Goal: Task Accomplishment & Management: Manage account settings

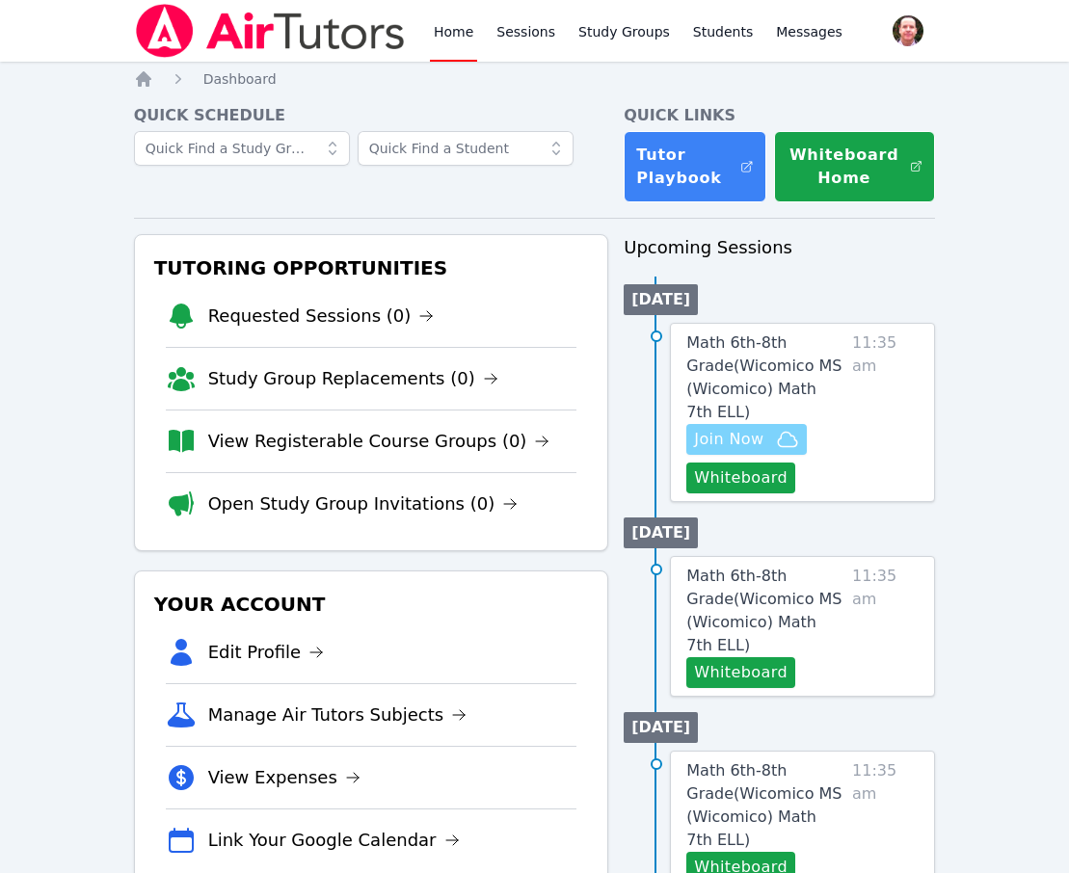
click at [744, 436] on span "Join Now" at bounding box center [728, 439] width 69 height 23
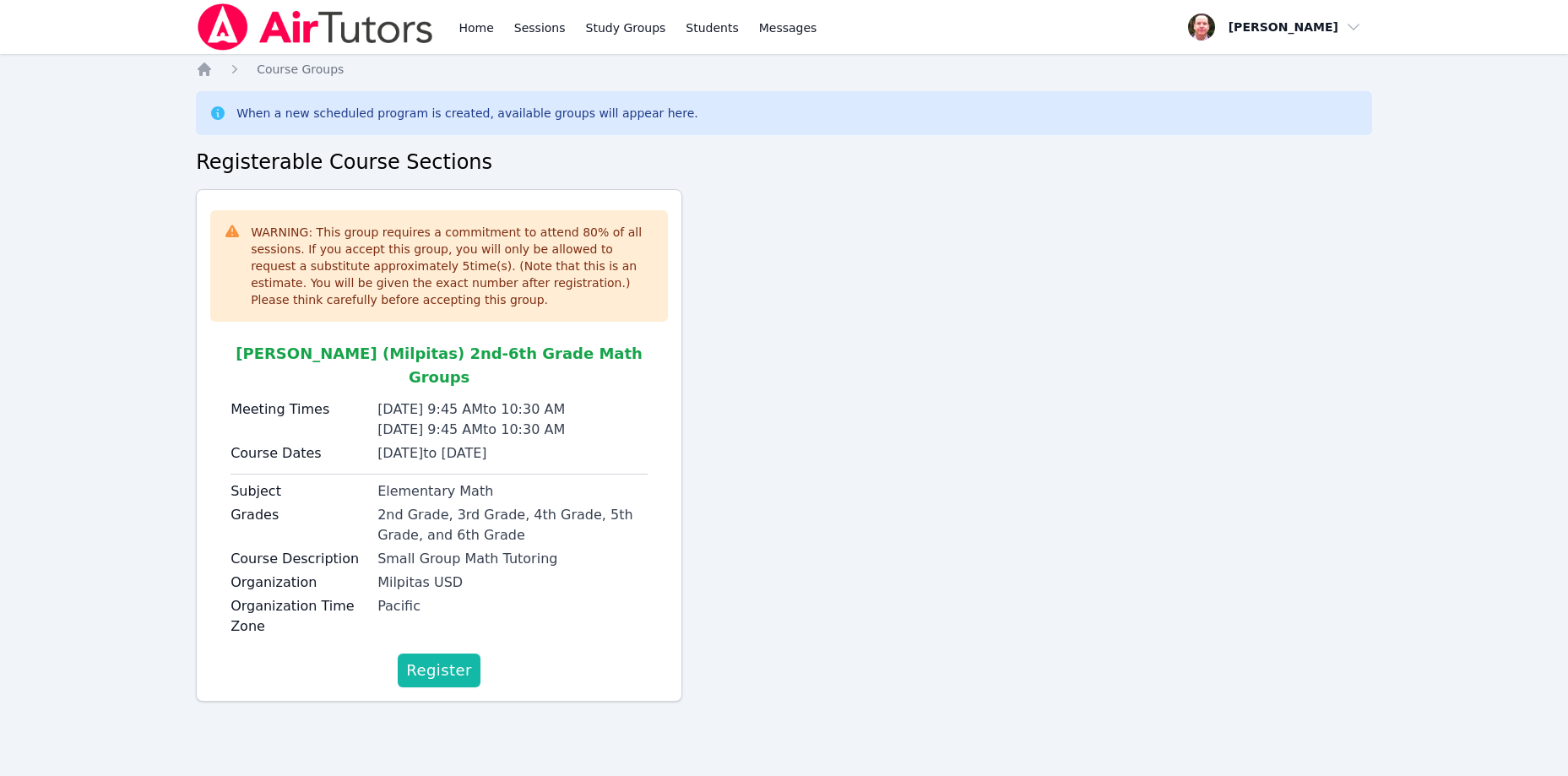
click at [457, 659] on span "Register" at bounding box center [439, 670] width 66 height 24
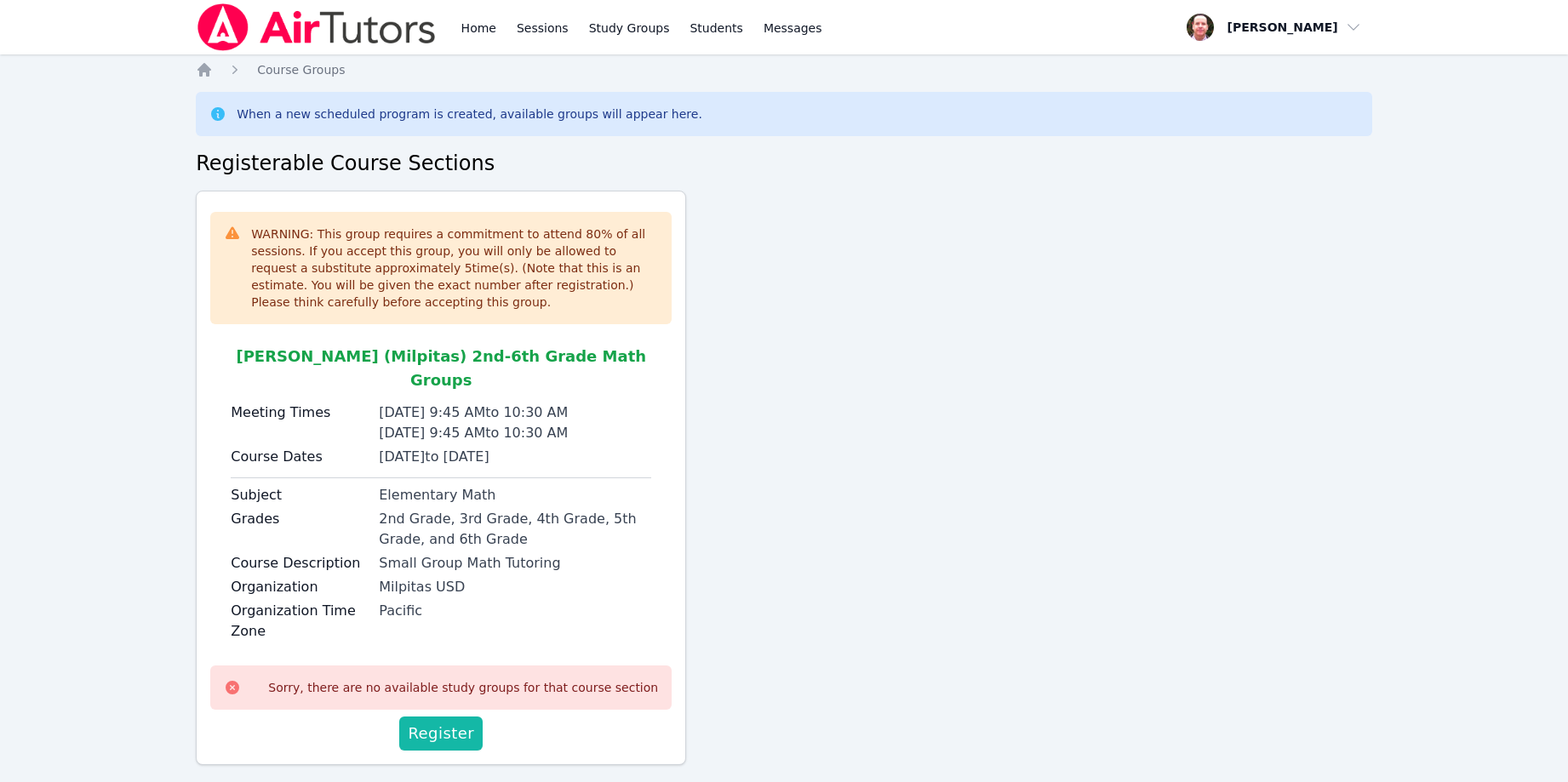
click at [446, 721] on span "Register" at bounding box center [441, 733] width 66 height 24
click at [447, 721] on span "Register" at bounding box center [441, 733] width 66 height 24
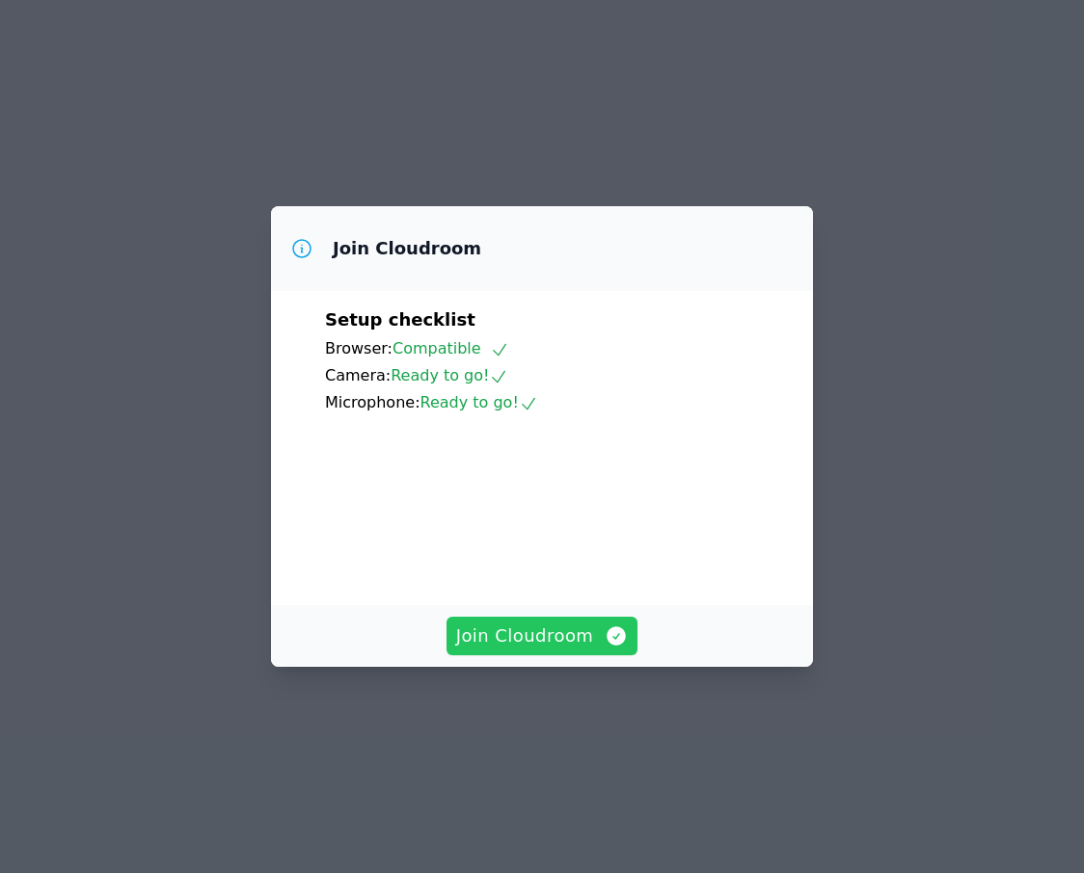
click at [559, 650] on span "Join Cloudroom" at bounding box center [542, 636] width 173 height 27
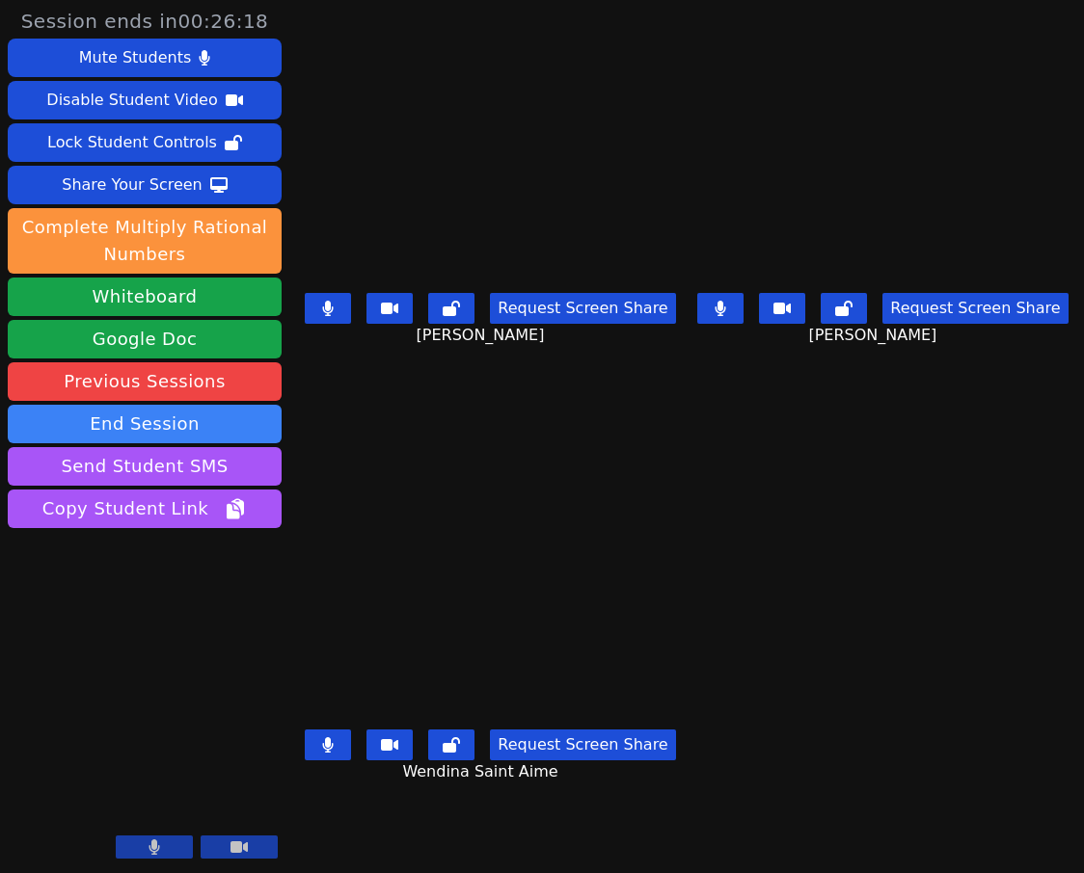
click at [324, 739] on icon at bounding box center [328, 744] width 11 height 15
click at [322, 304] on icon at bounding box center [328, 308] width 12 height 15
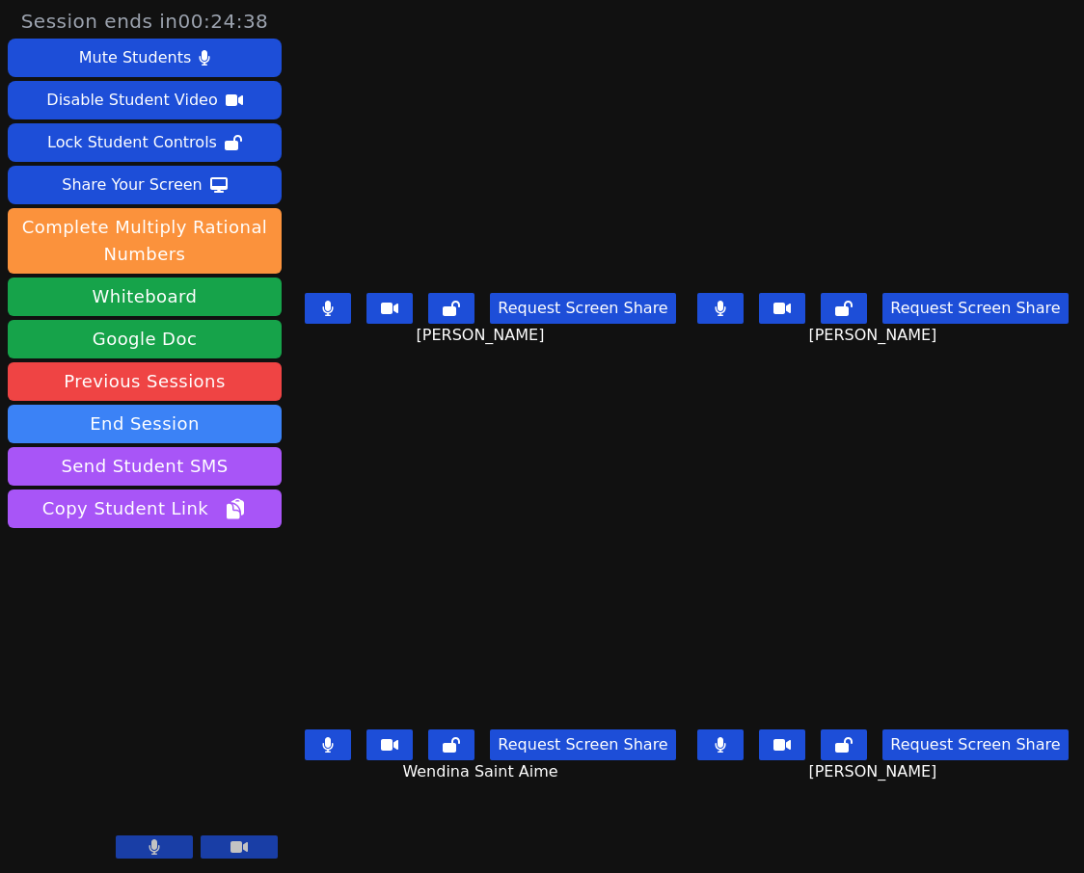
click at [325, 740] on icon at bounding box center [328, 744] width 11 height 15
click at [329, 737] on icon at bounding box center [328, 744] width 12 height 15
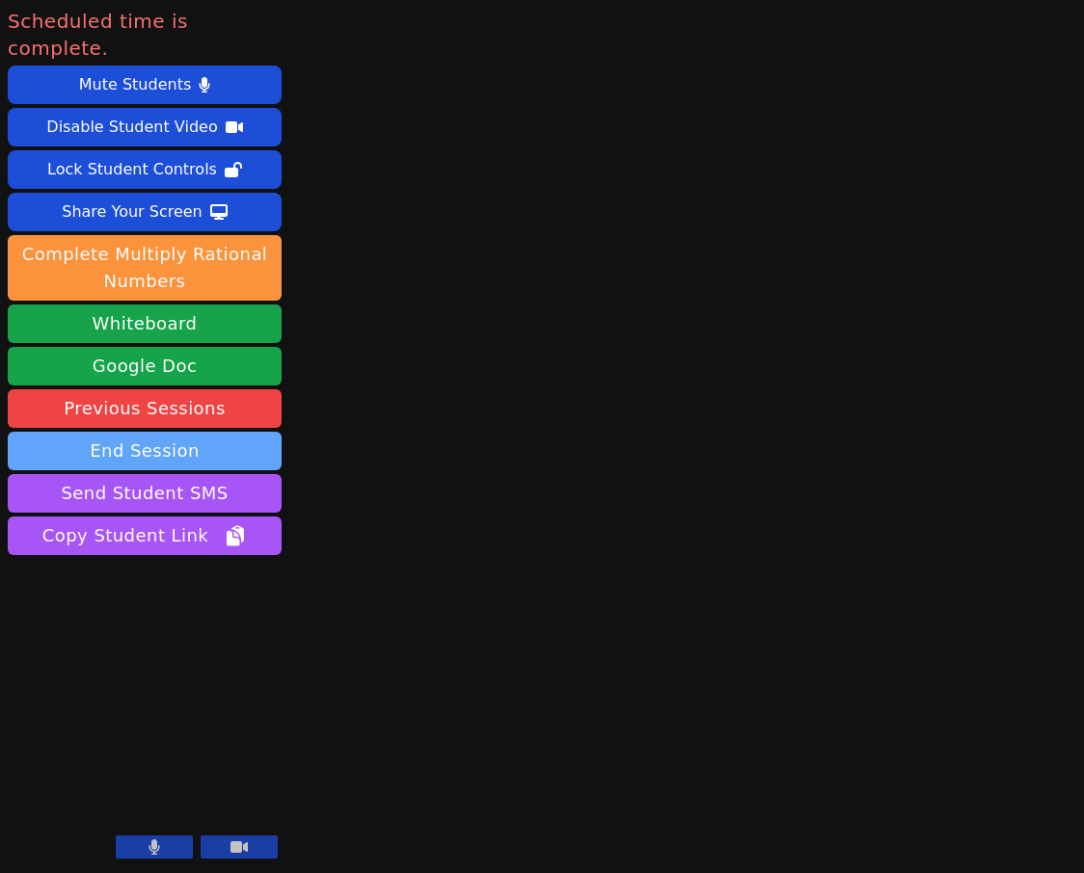
click at [136, 432] on button "End Session" at bounding box center [145, 451] width 274 height 39
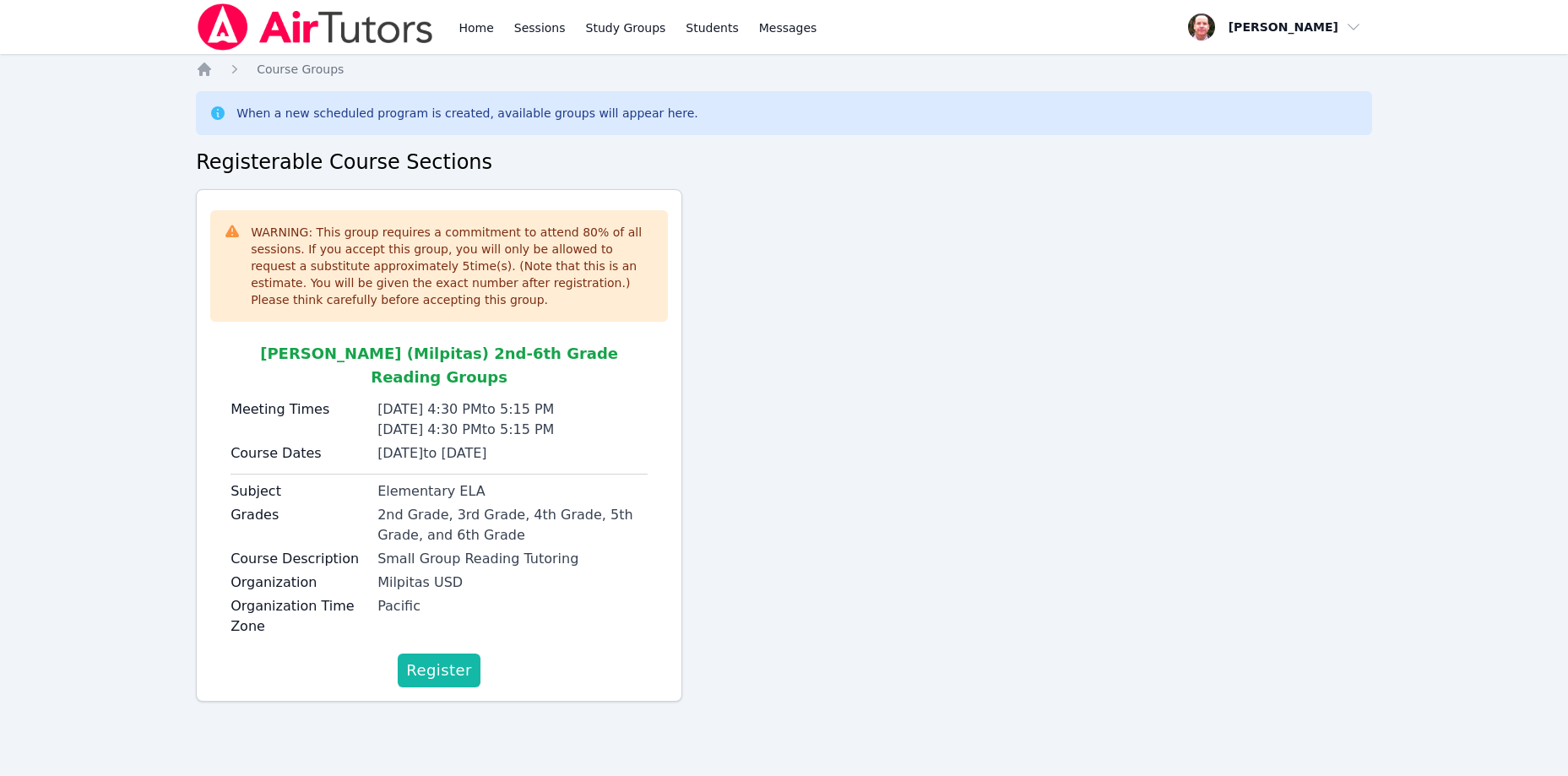
click at [443, 659] on span "Register" at bounding box center [439, 670] width 66 height 24
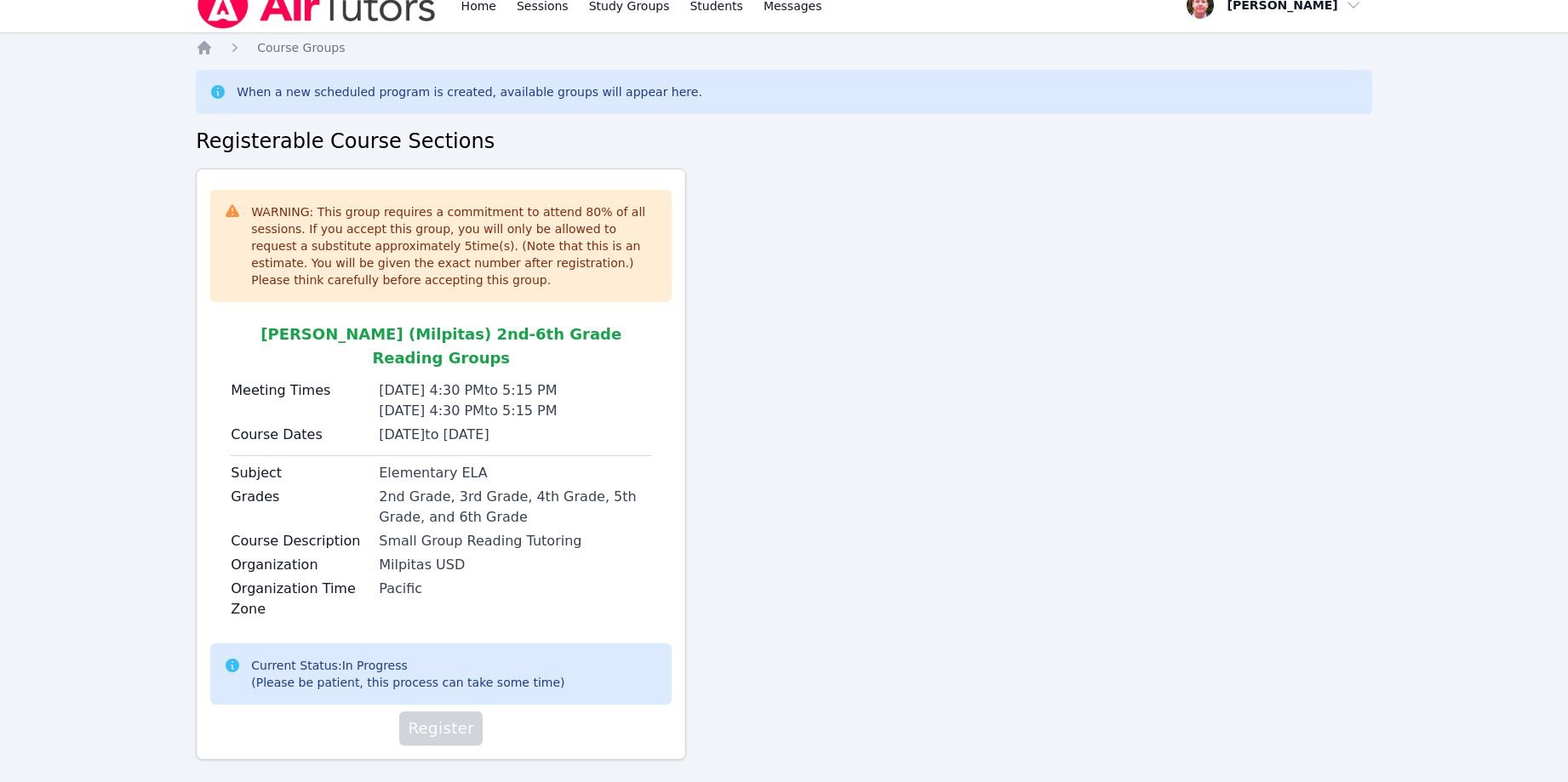
scroll to position [24, 0]
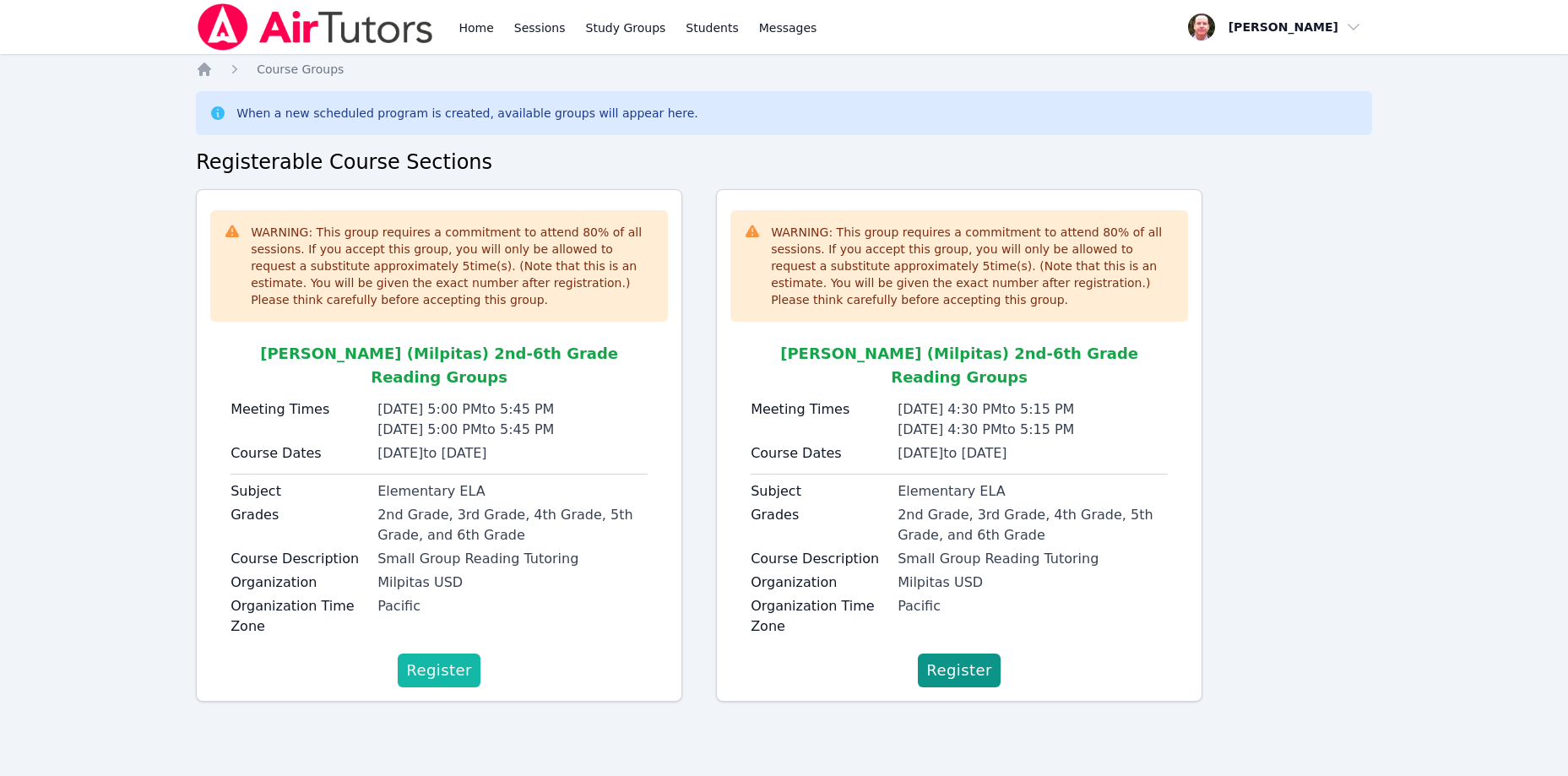
click at [456, 659] on span "Register" at bounding box center [439, 670] width 66 height 24
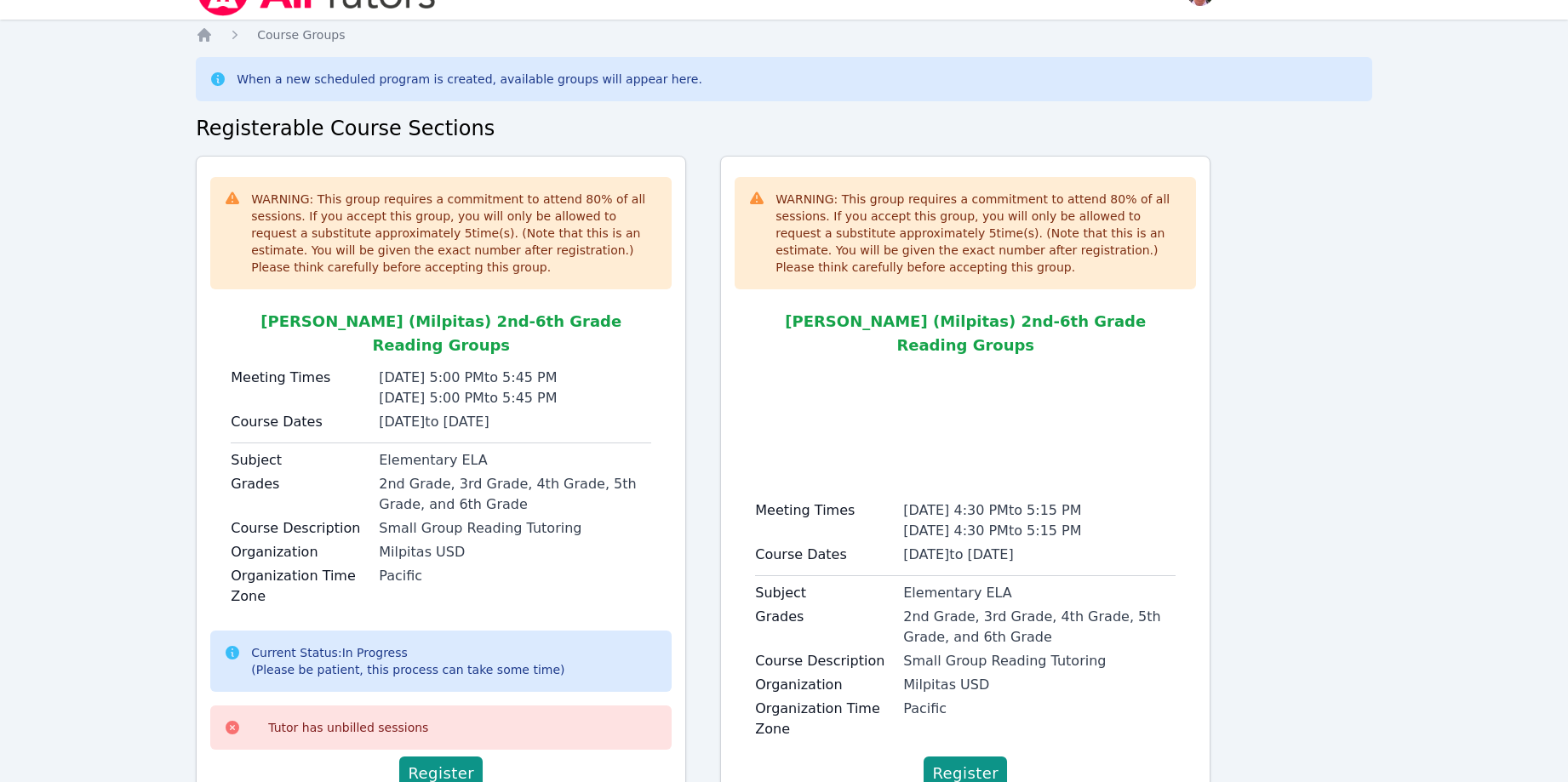
scroll to position [82, 0]
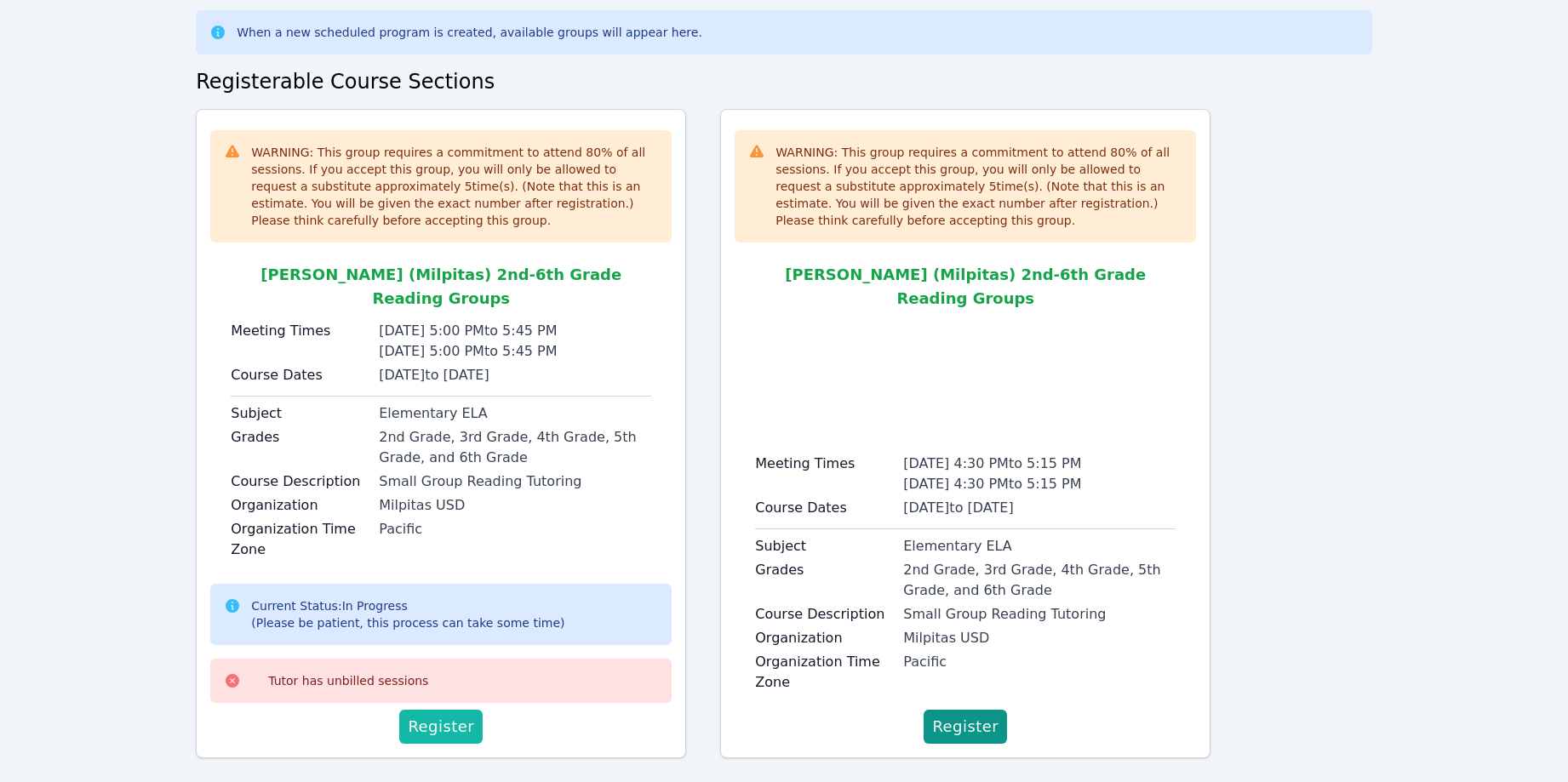
click at [443, 715] on span "Register" at bounding box center [441, 726] width 66 height 24
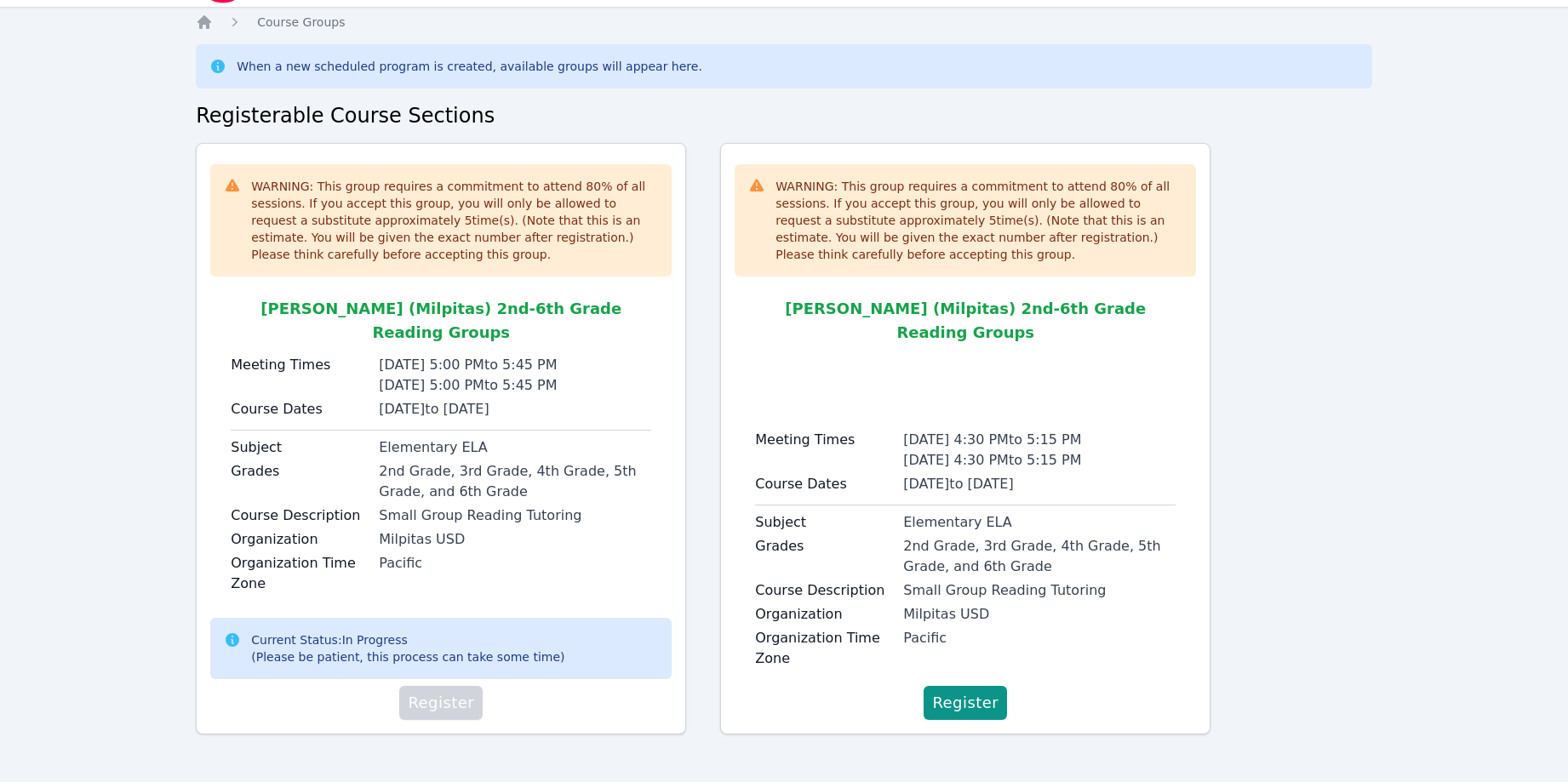
scroll to position [24, 0]
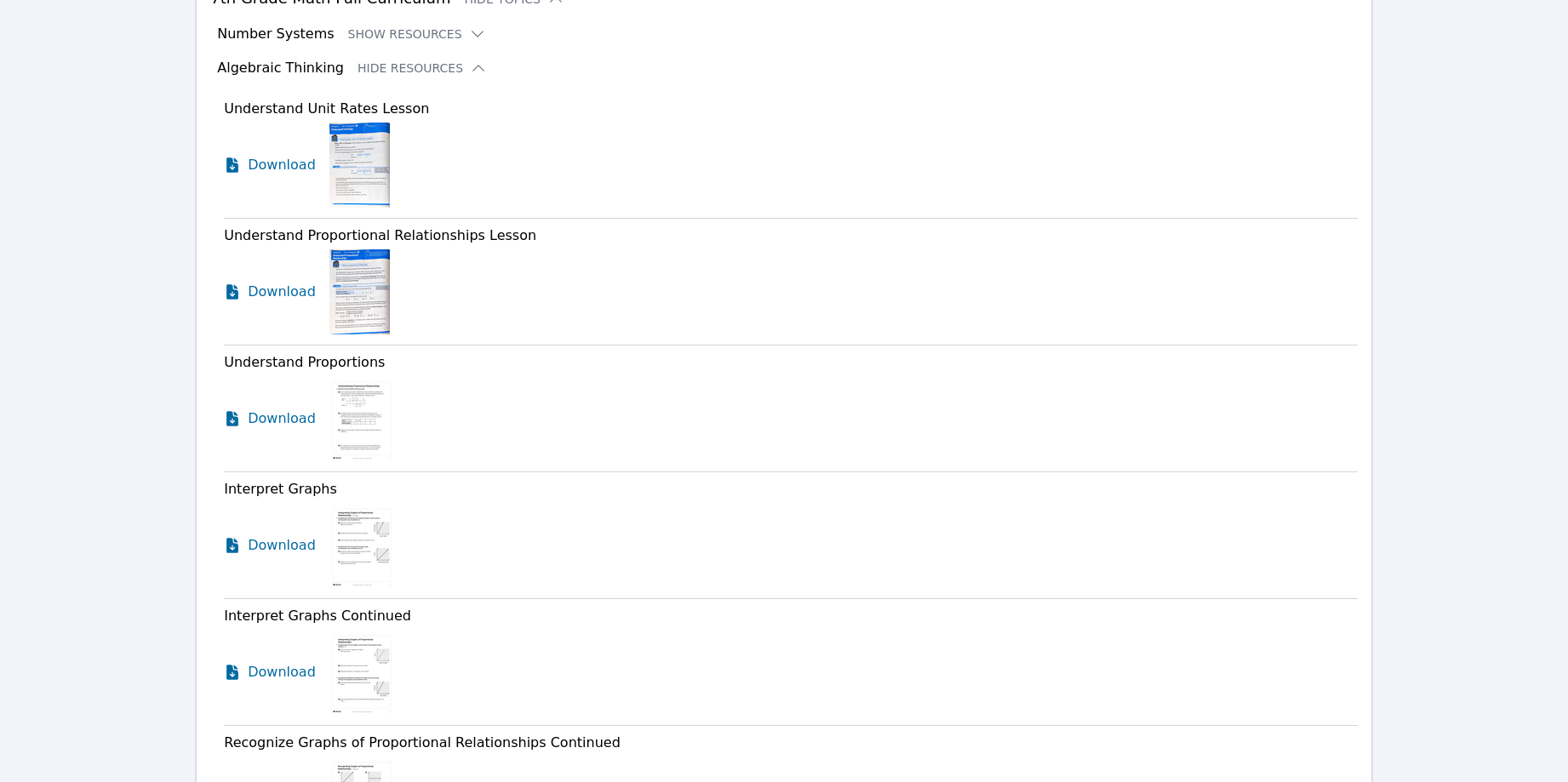
scroll to position [1071, 0]
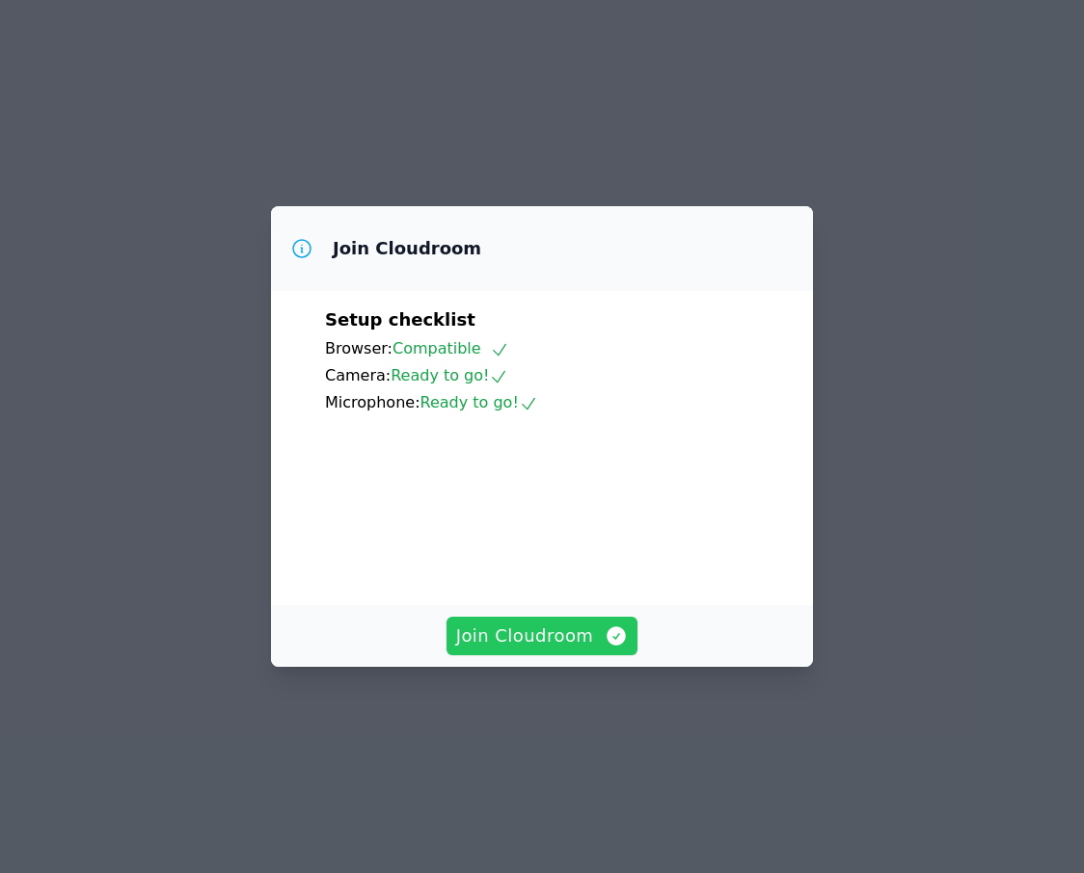
click at [582, 650] on span "Join Cloudroom" at bounding box center [542, 636] width 173 height 27
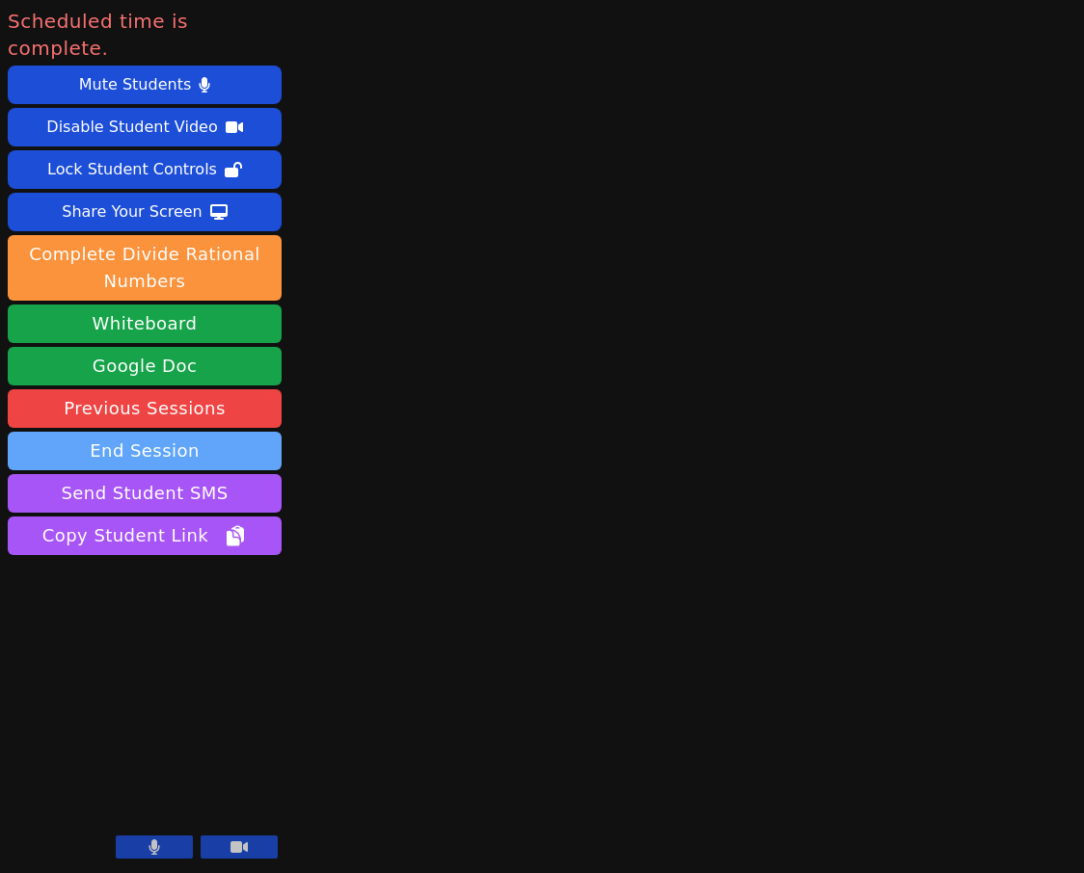
click at [162, 432] on button "End Session" at bounding box center [145, 451] width 274 height 39
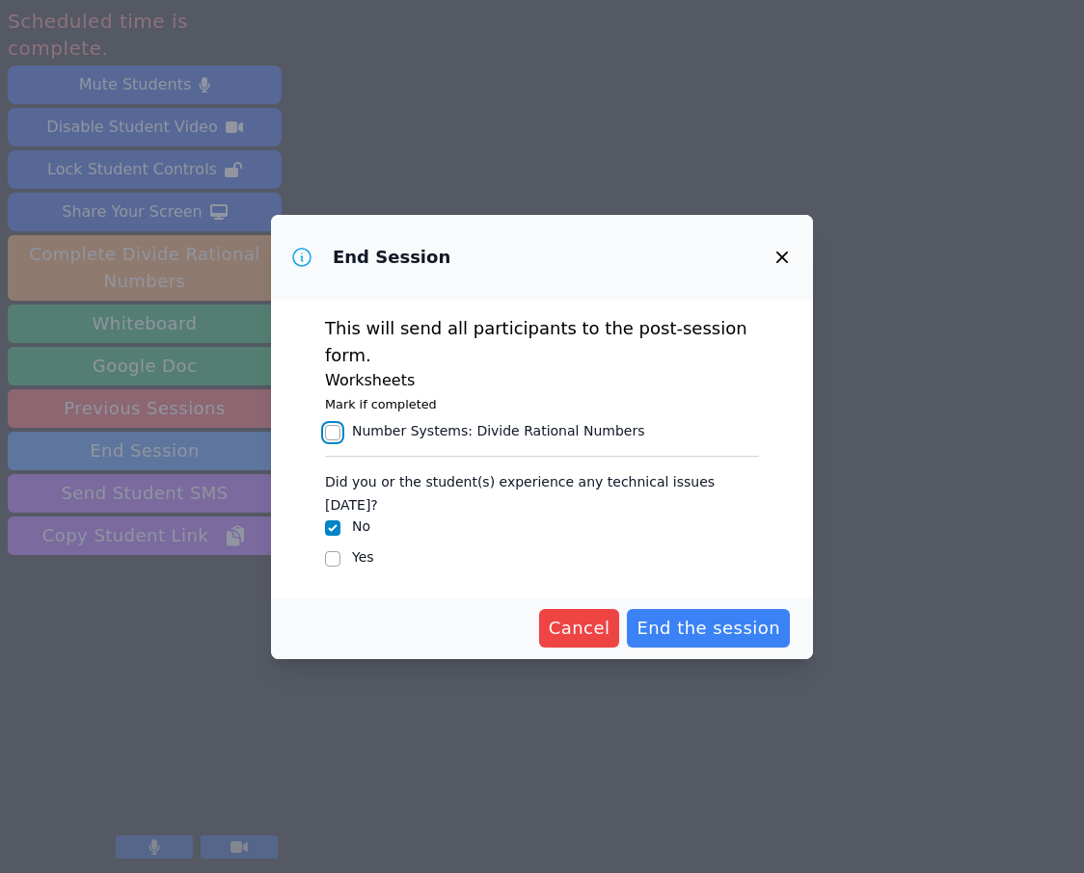
click at [332, 438] on input "Number Systems : Divide Rational Numbers" at bounding box center [332, 432] width 15 height 15
checkbox input "true"
click at [693, 615] on span "End the session" at bounding box center [708, 628] width 144 height 27
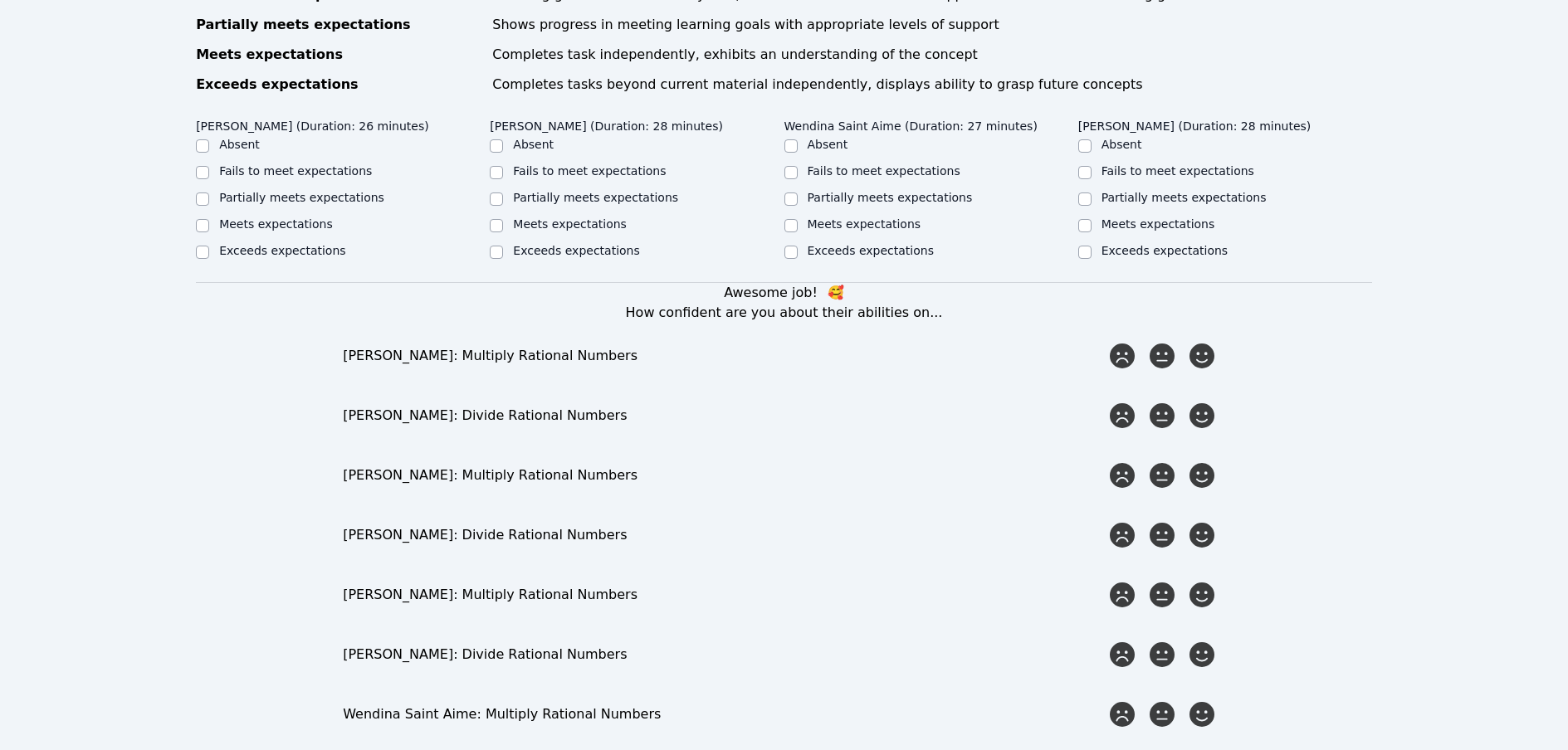
scroll to position [856, 0]
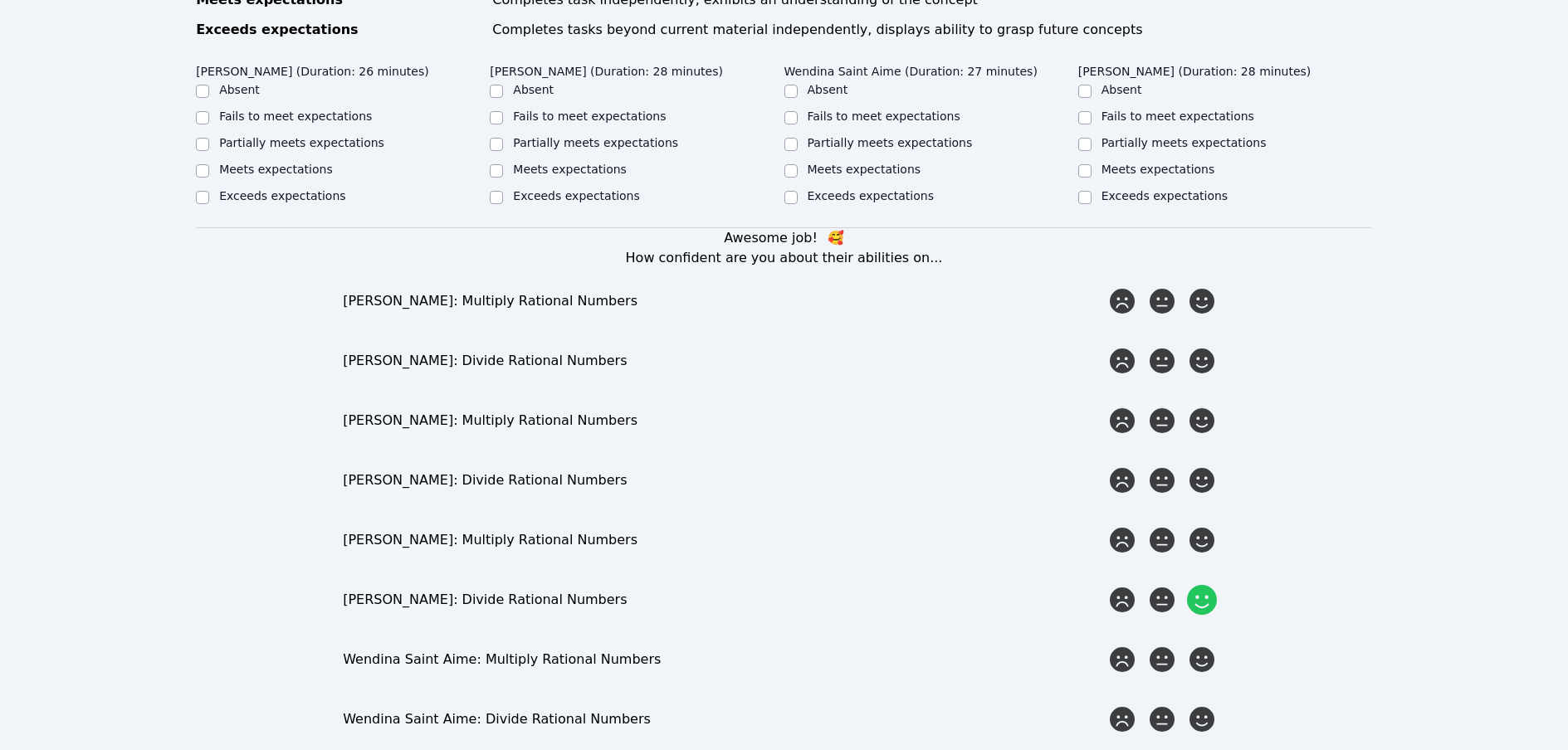
click at [933, 586] on icon at bounding box center [1201, 600] width 30 height 30
click at [0, 0] on input "radio" at bounding box center [0, 0] width 0 height 0
click at [933, 525] on icon at bounding box center [1201, 540] width 30 height 30
click at [0, 0] on input "radio" at bounding box center [0, 0] width 0 height 0
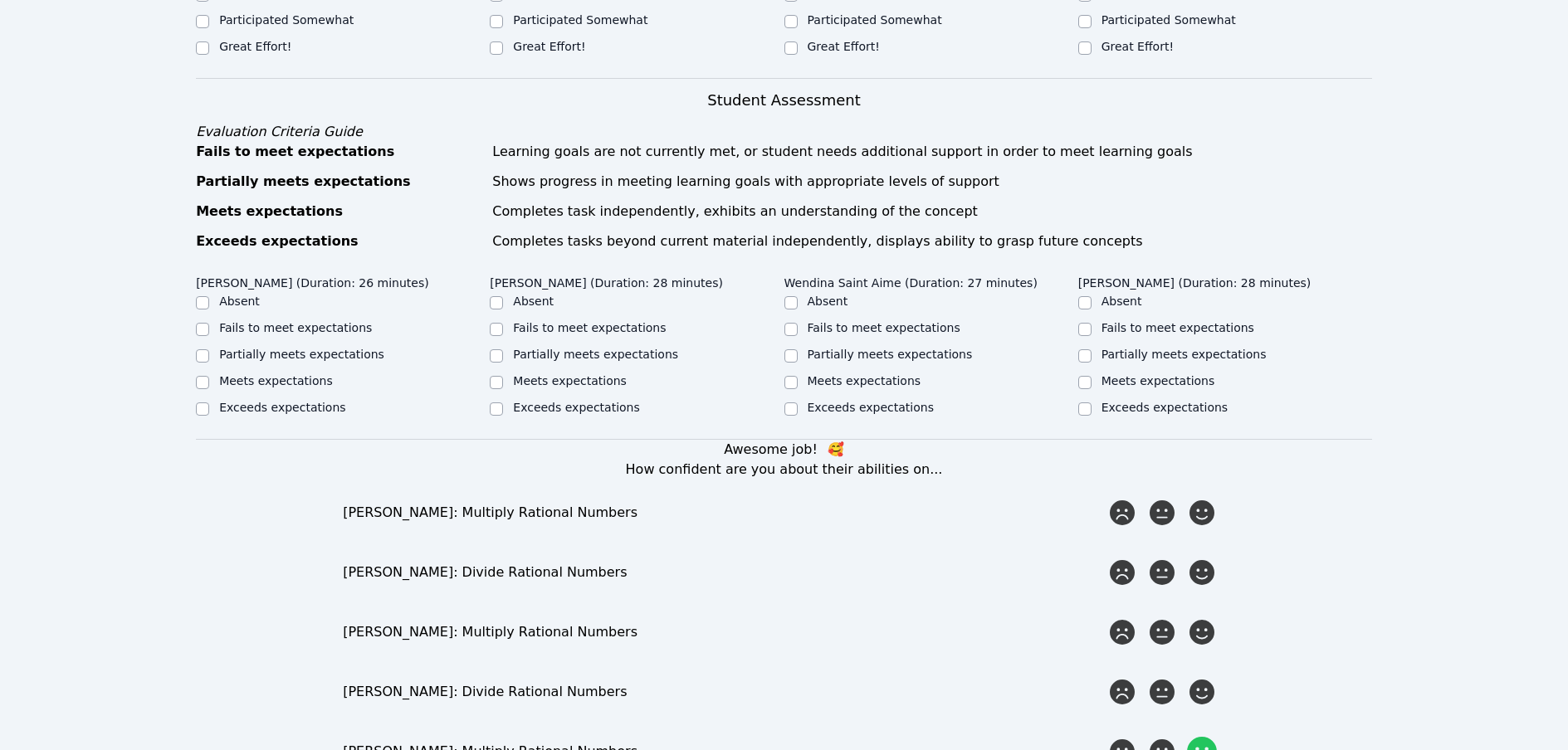
scroll to position [643, 0]
click at [497, 377] on input "Meets expectations" at bounding box center [496, 383] width 13 height 13
checkbox input "true"
click at [933, 377] on input "Meets expectations" at bounding box center [1084, 383] width 13 height 13
checkbox input "true"
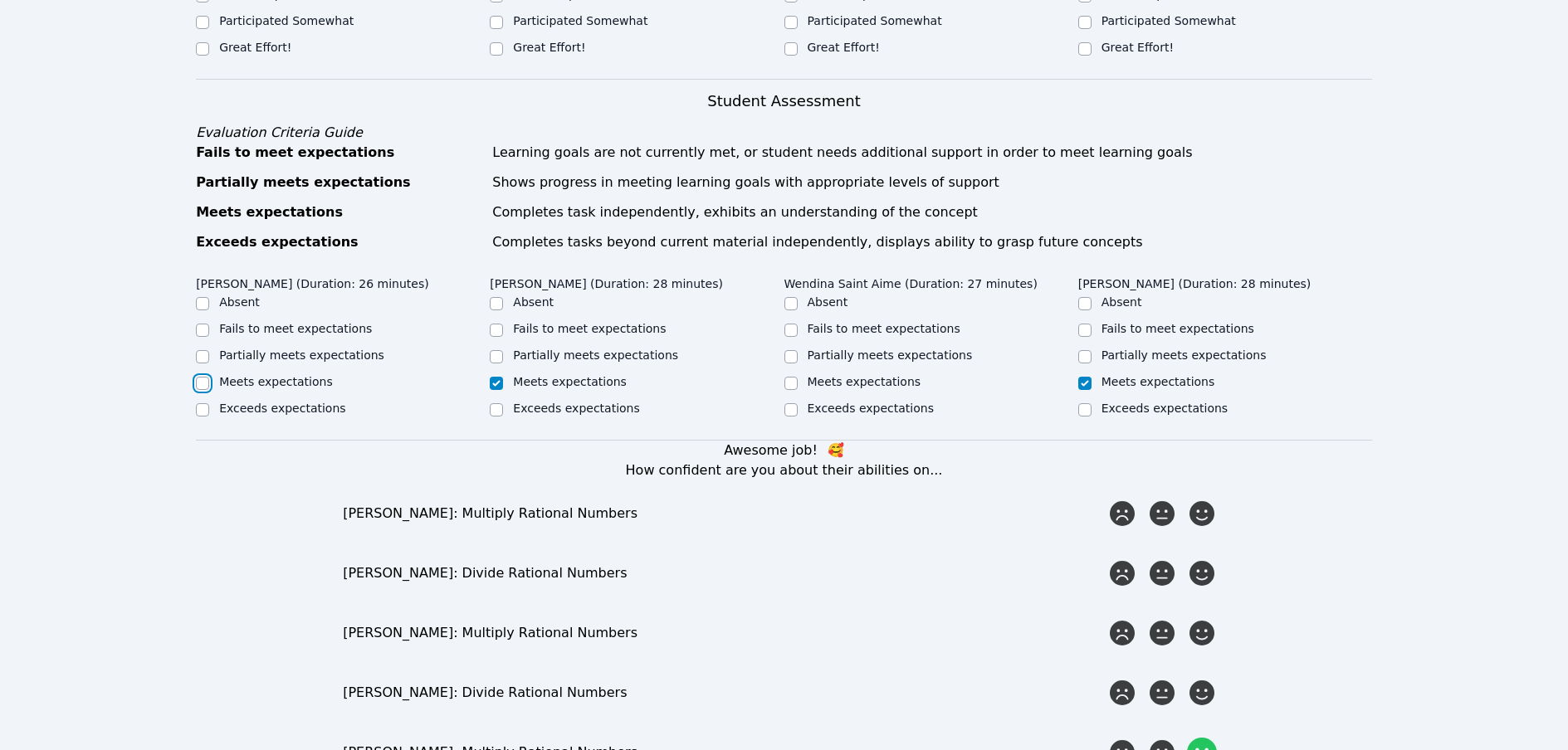
click at [201, 377] on input "Meets expectations" at bounding box center [201, 383] width 13 height 13
checkbox input "true"
click at [789, 350] on input "Partially meets expectations" at bounding box center [790, 356] width 13 height 13
checkbox input "true"
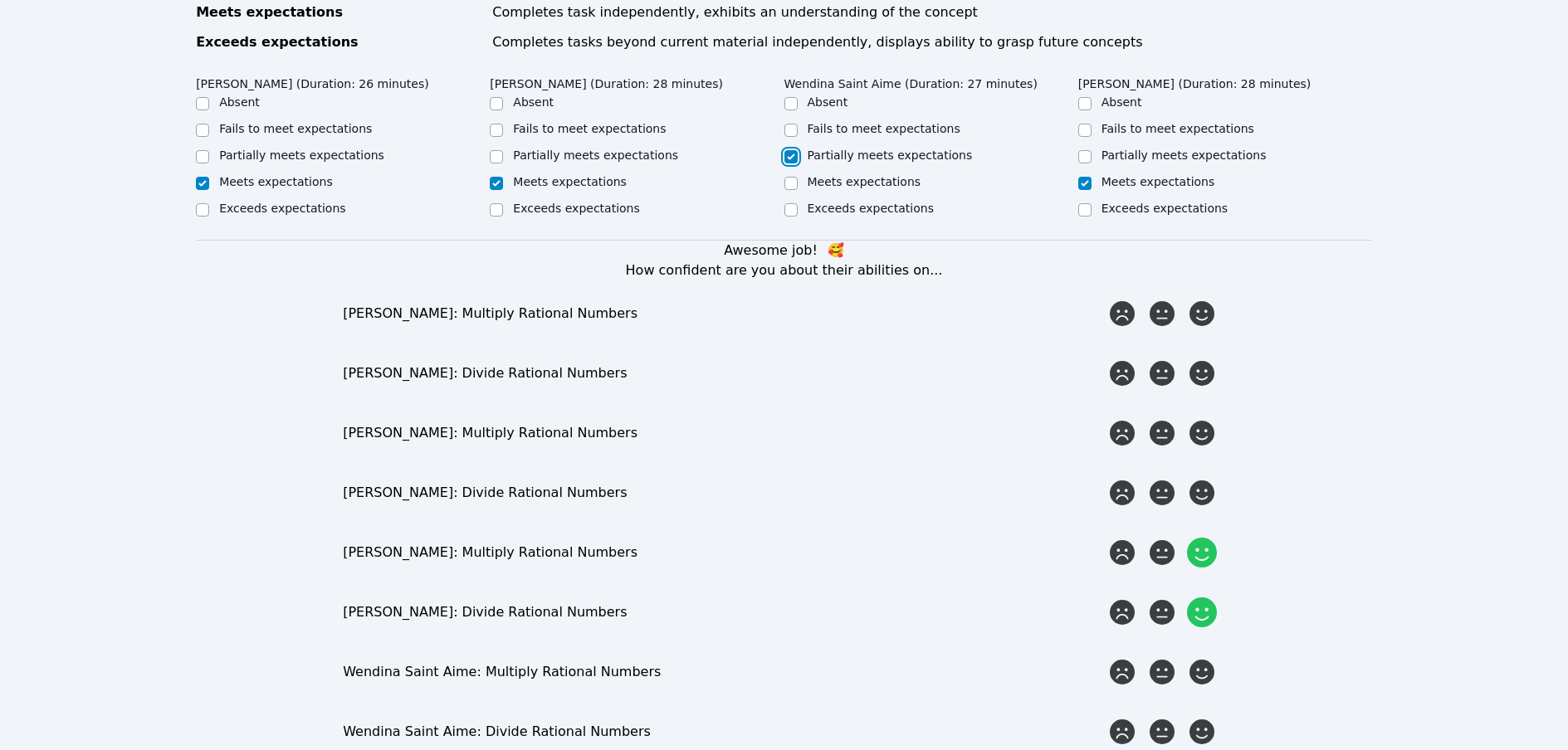
scroll to position [886, 0]
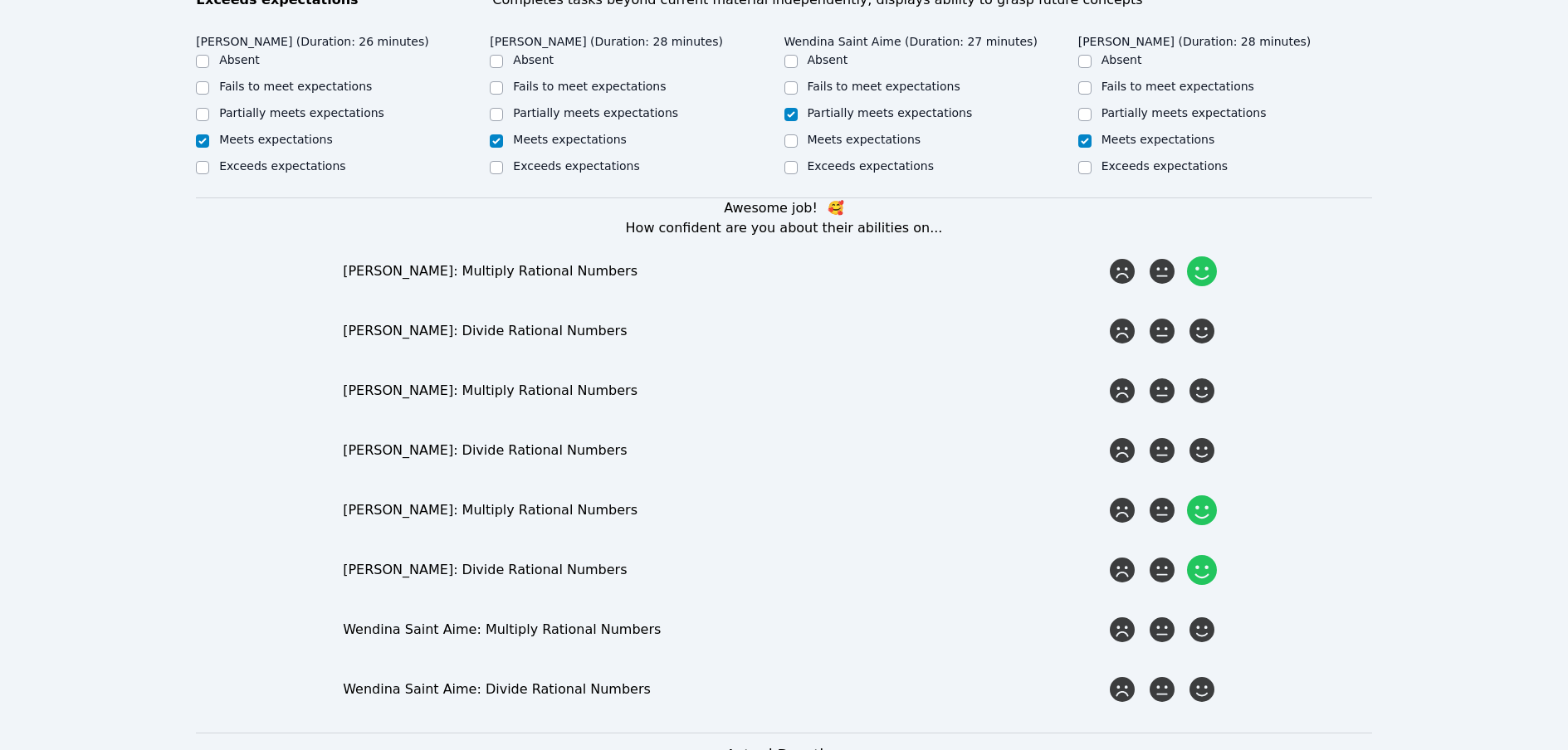
click at [933, 257] on icon at bounding box center [1201, 271] width 30 height 30
click at [0, 0] on input "radio" at bounding box center [0, 0] width 0 height 0
click at [933, 316] on icon at bounding box center [1201, 331] width 30 height 30
click at [0, 0] on input "radio" at bounding box center [0, 0] width 0 height 0
click at [933, 376] on icon at bounding box center [1201, 391] width 30 height 30
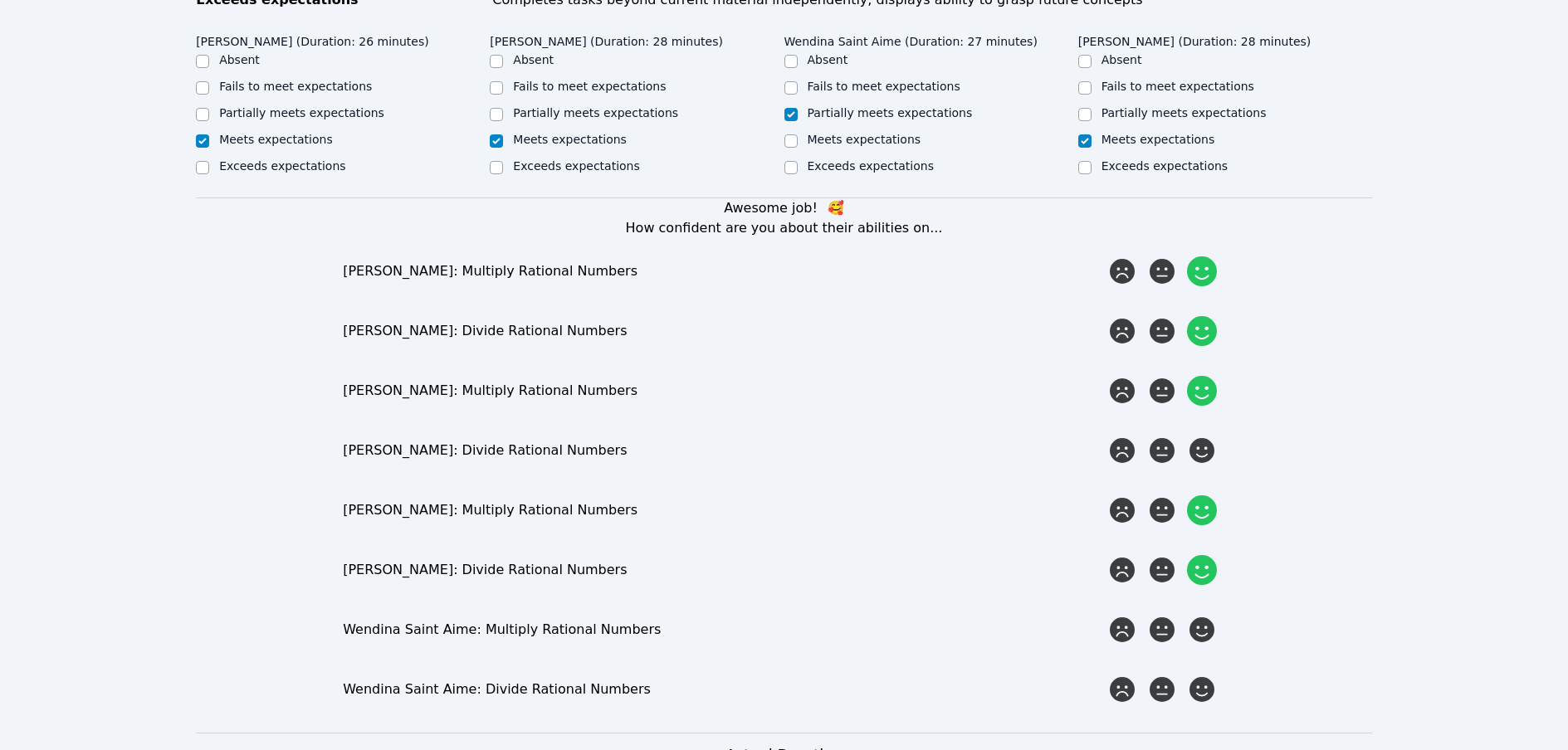
click at [0, 0] on input "radio" at bounding box center [0, 0] width 0 height 0
click at [933, 436] on icon at bounding box center [1201, 450] width 30 height 30
click at [0, 0] on input "radio" at bounding box center [0, 0] width 0 height 0
click at [933, 615] on icon at bounding box center [1162, 629] width 30 height 30
click at [0, 0] on input "radio" at bounding box center [0, 0] width 0 height 0
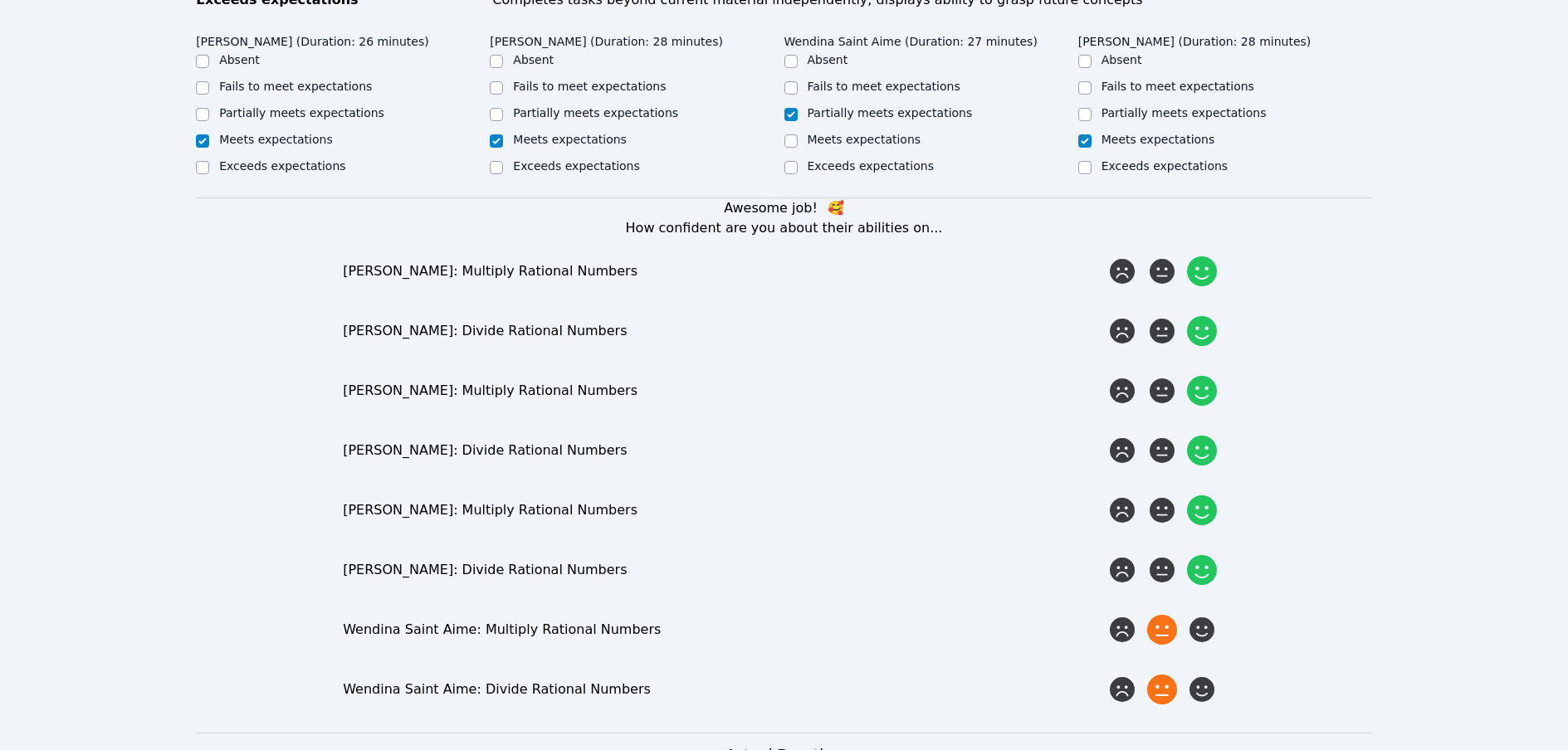
click at [933, 675] on icon at bounding box center [1162, 690] width 30 height 30
click at [0, 0] on input "radio" at bounding box center [0, 0] width 0 height 0
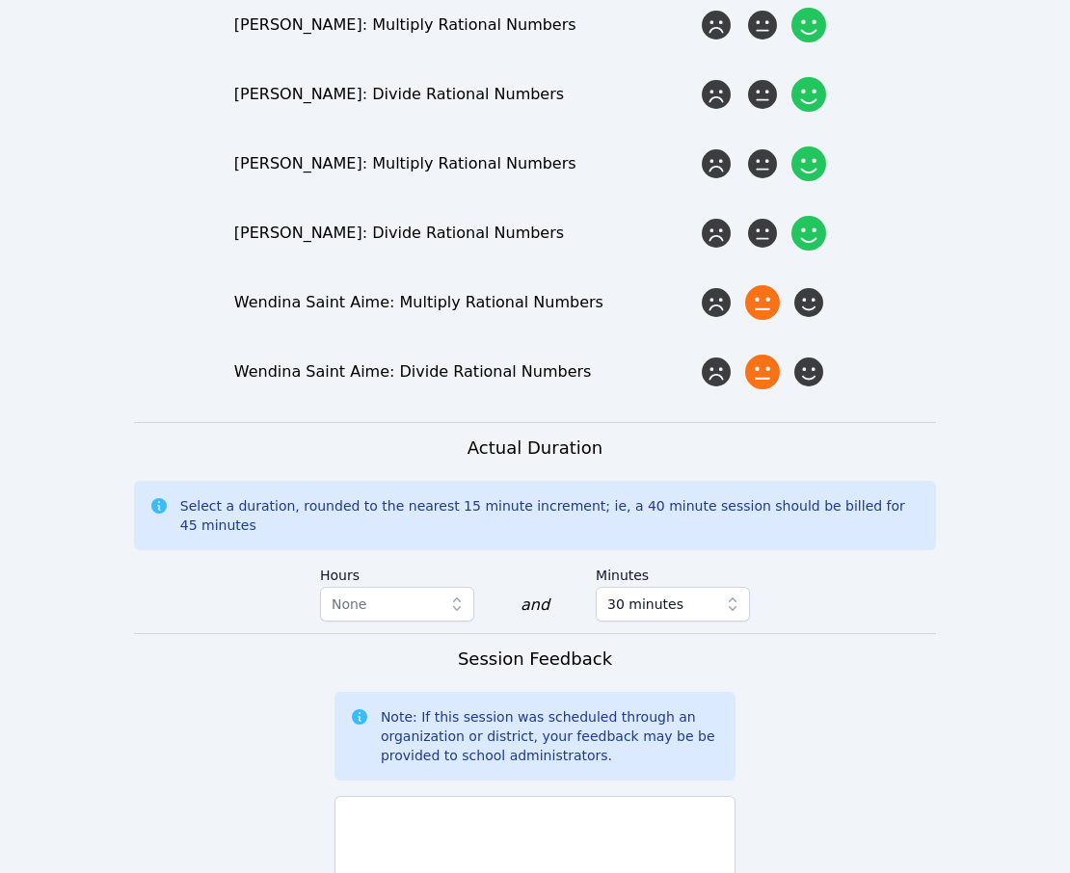
scroll to position [979, 0]
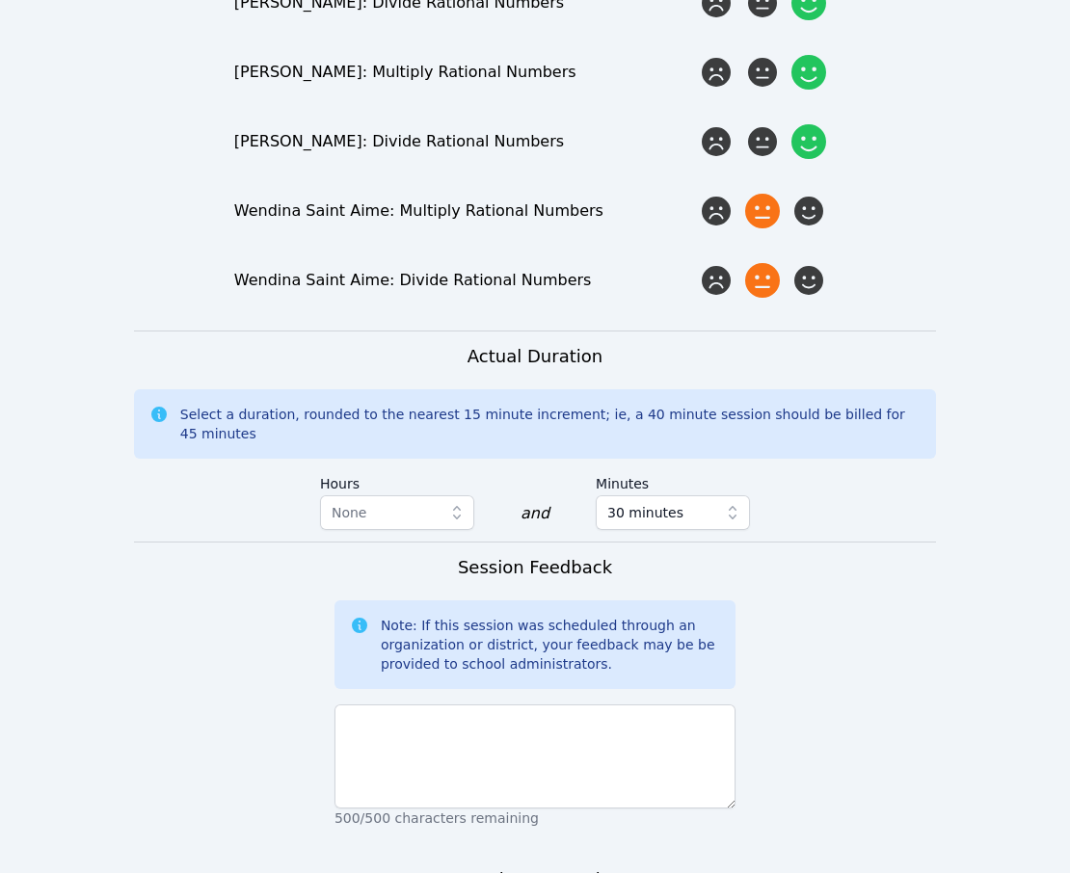
scroll to position [2139, 0]
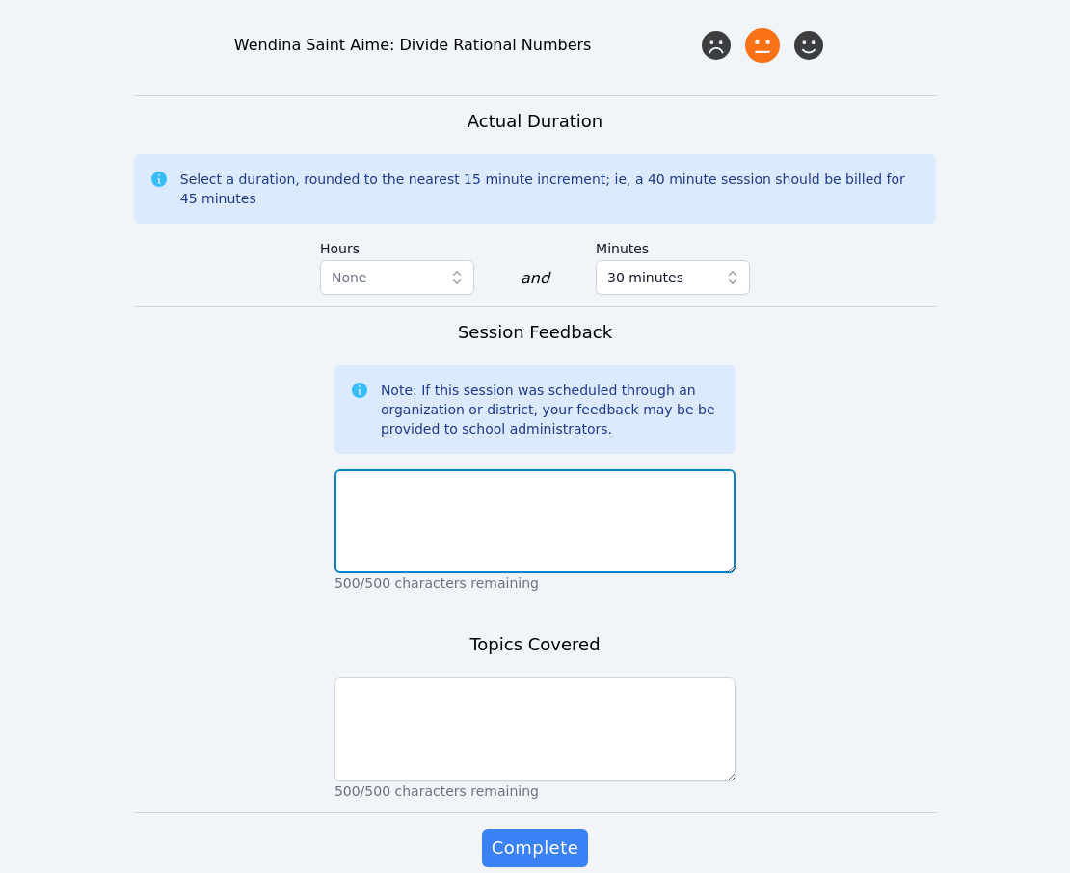
click at [468, 469] on textarea at bounding box center [535, 521] width 401 height 104
paste textarea "A good start with no tech issues. The students did well participating and none …"
type textarea "A good start with no tech issues. The students did well participating and none …"
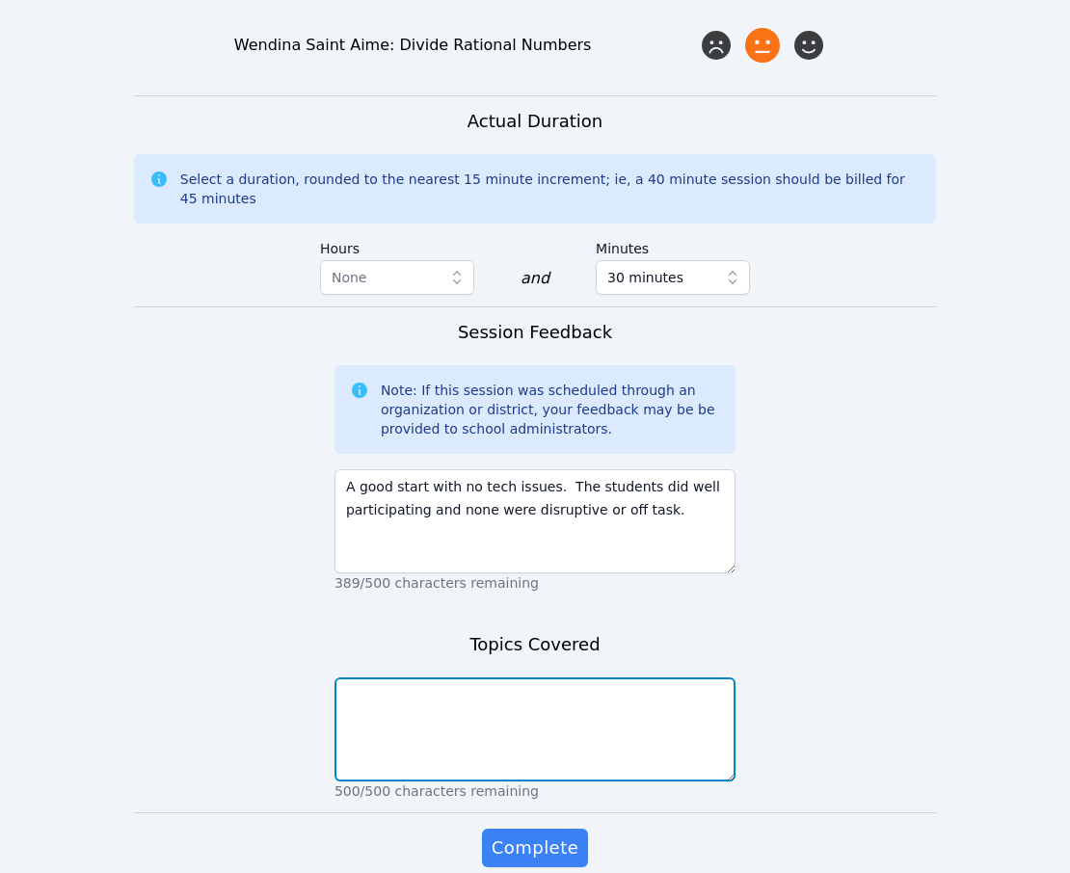
click at [443, 678] on textarea at bounding box center [535, 730] width 401 height 104
paste textarea "We continued studying rates, ratios, and proportions. We worked as a group to c…"
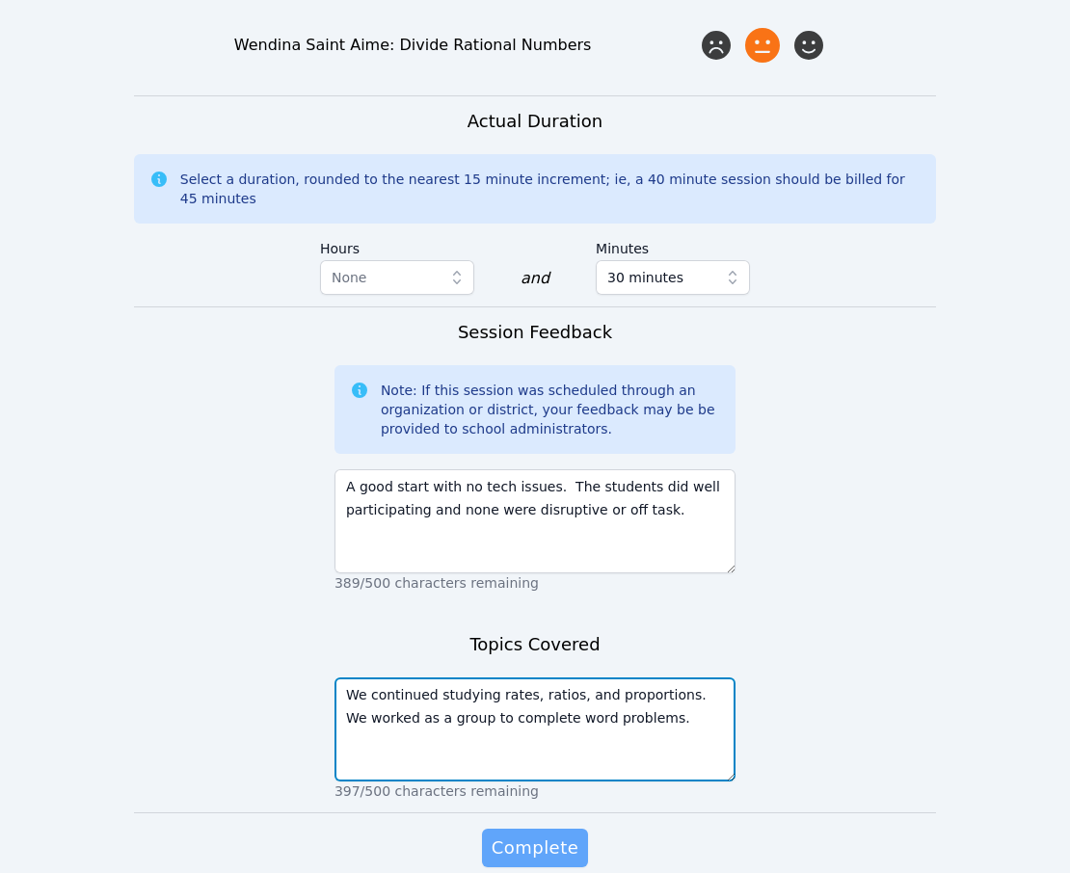
type textarea "We continued studying rates, ratios, and proportions. We worked as a group to c…"
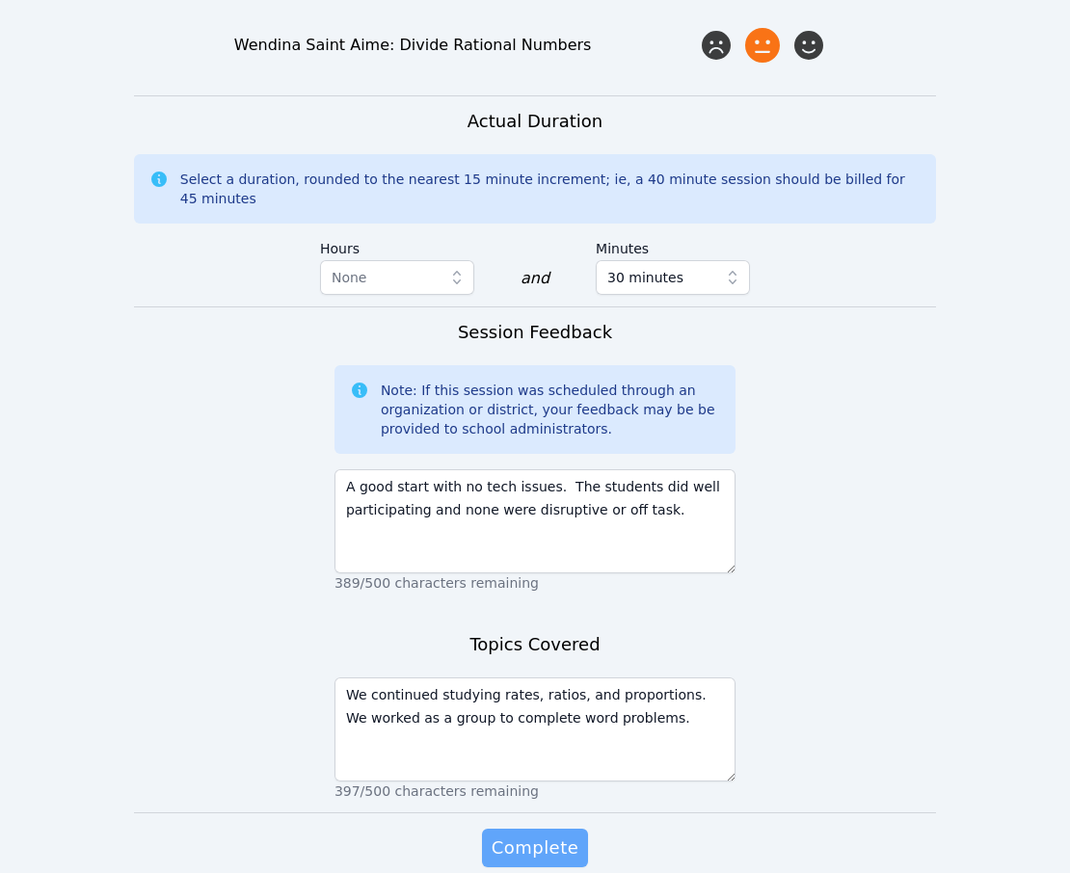
click at [540, 835] on span "Complete" at bounding box center [535, 848] width 87 height 27
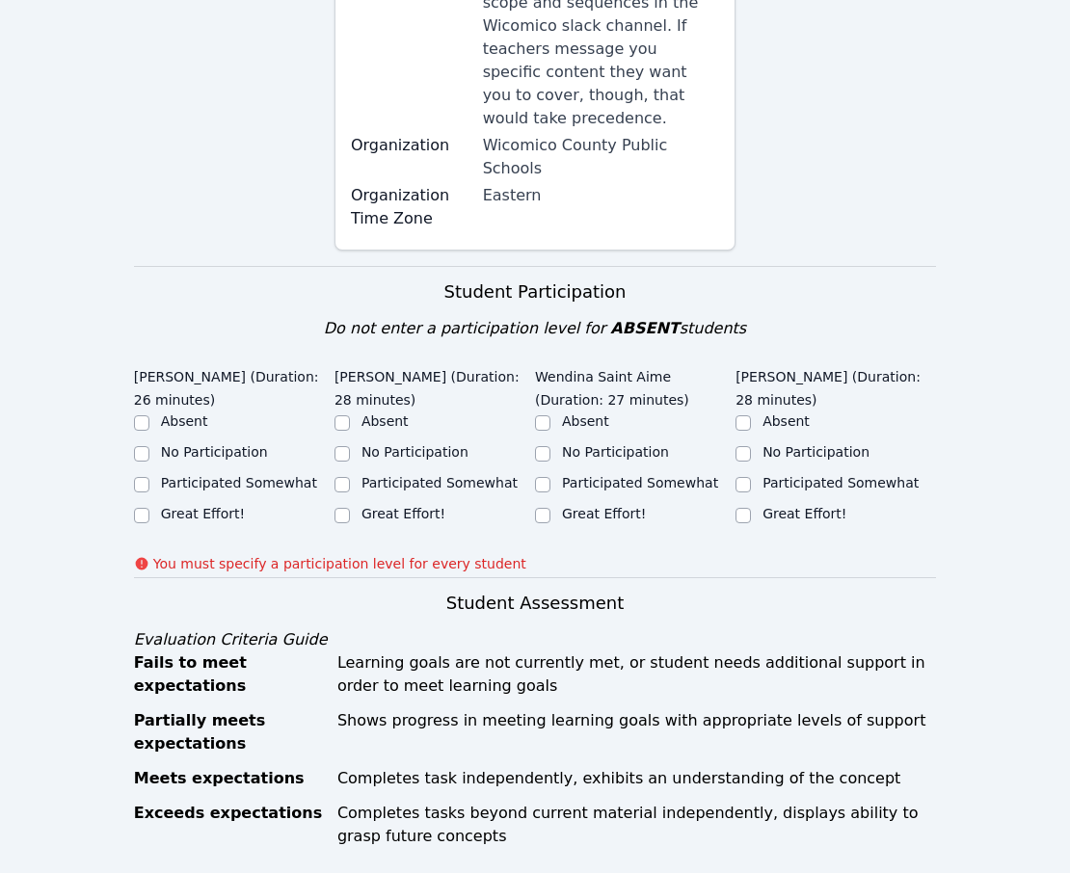
scroll to position [516, 0]
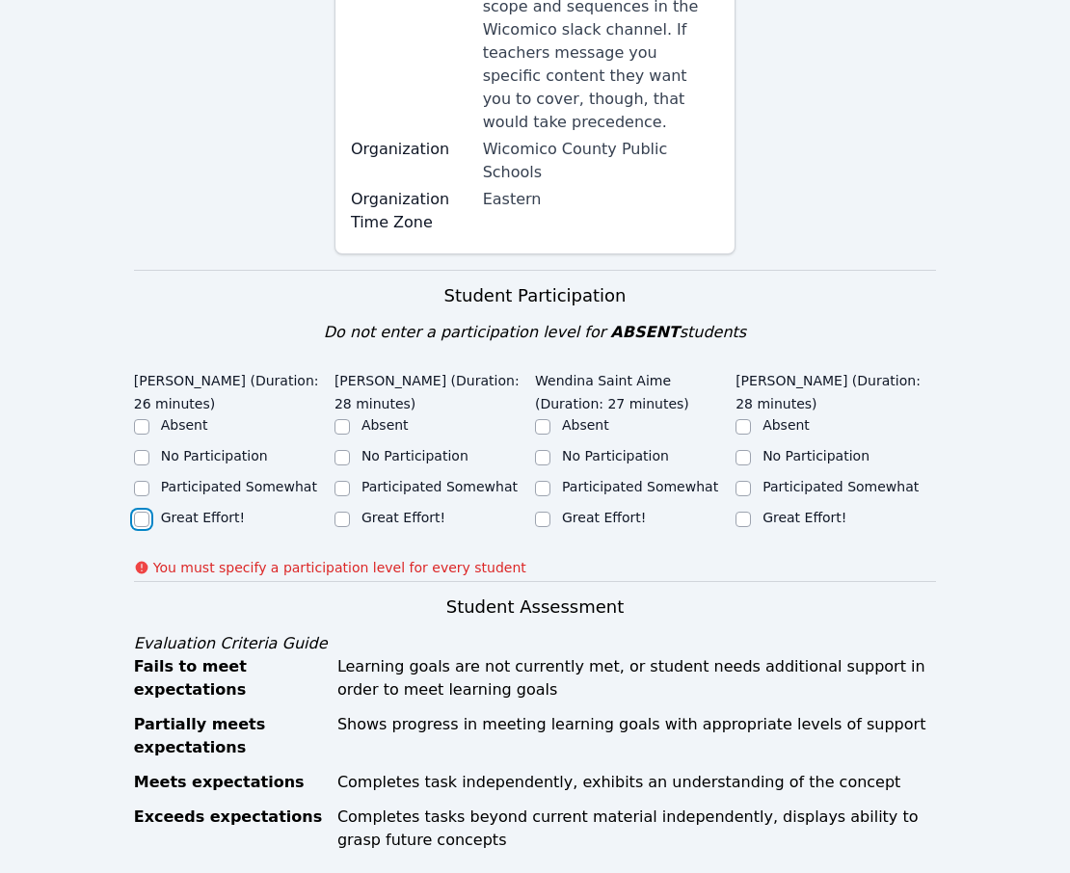
click at [144, 512] on input "Great Effort!" at bounding box center [141, 519] width 15 height 15
checkbox input "true"
click at [339, 512] on input "Great Effort!" at bounding box center [342, 519] width 15 height 15
checkbox input "true"
click at [546, 512] on input "Great Effort!" at bounding box center [542, 519] width 15 height 15
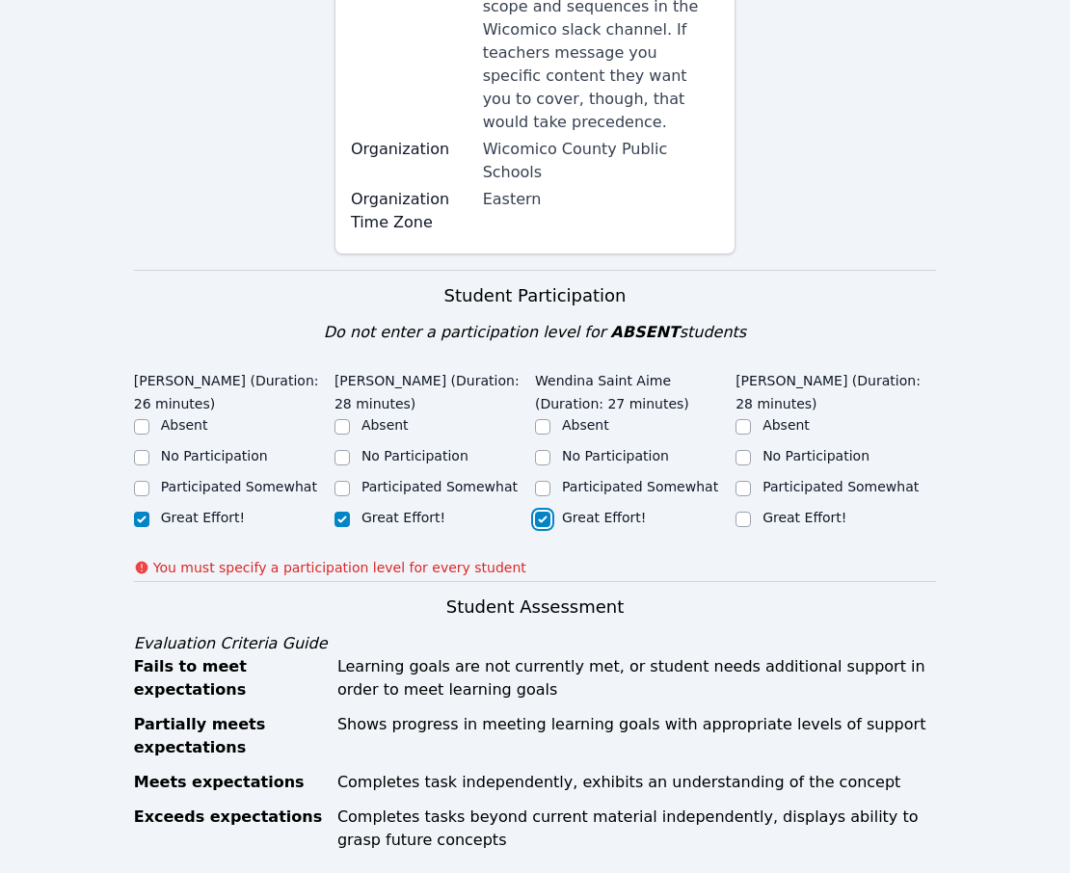
checkbox input "true"
click at [738, 512] on input "Great Effort!" at bounding box center [743, 519] width 15 height 15
checkbox input "true"
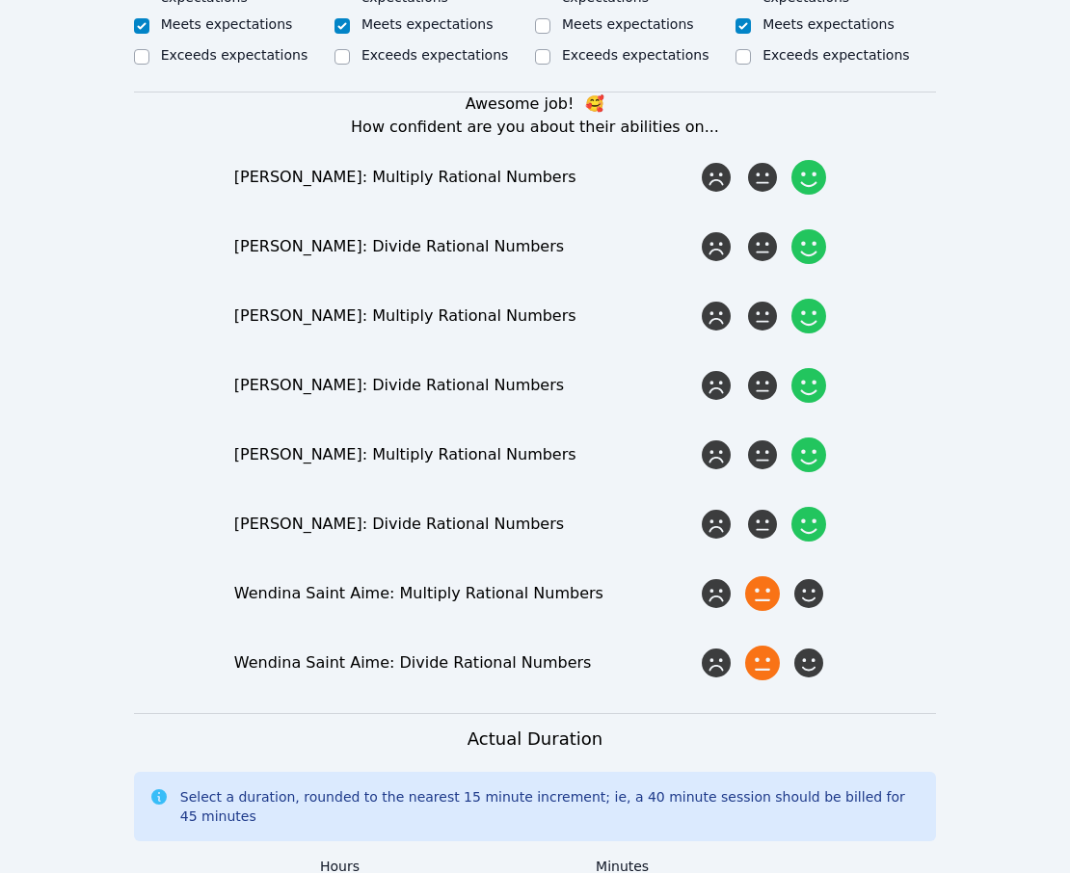
scroll to position [2168, 0]
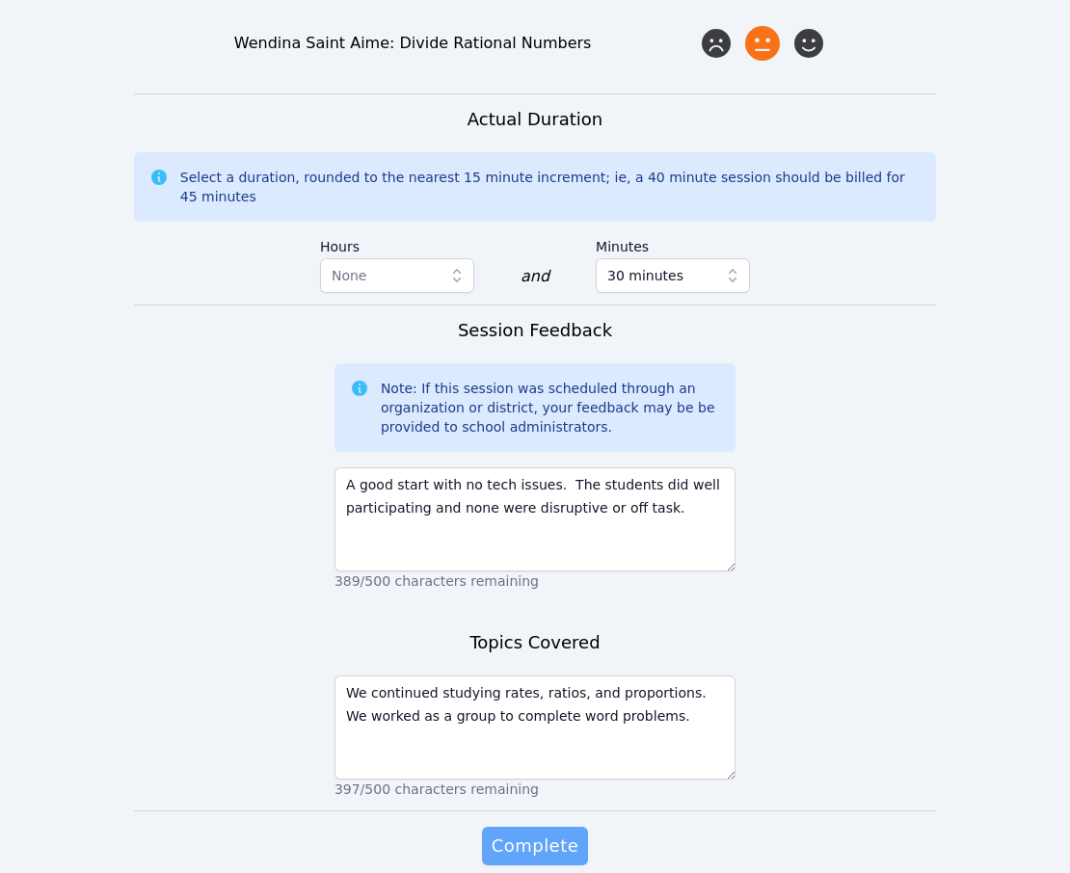
click at [541, 833] on span "Complete" at bounding box center [535, 846] width 87 height 27
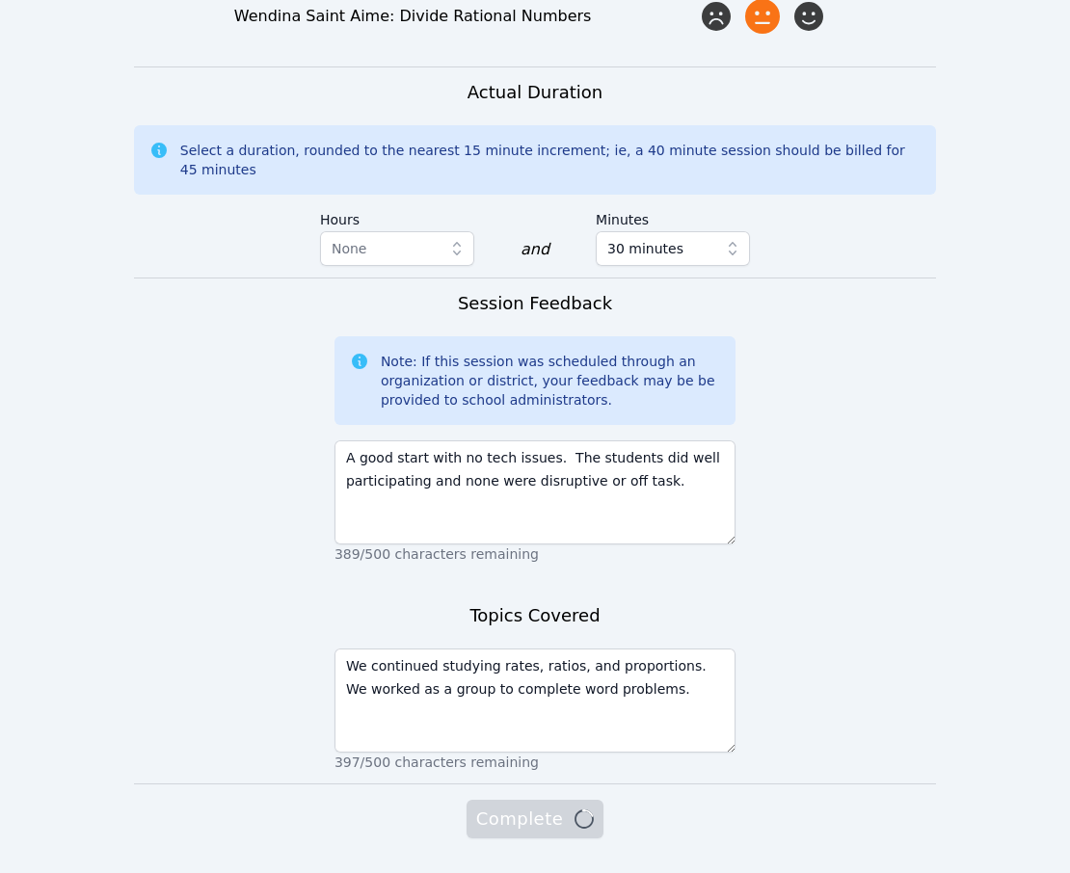
scroll to position [2141, 0]
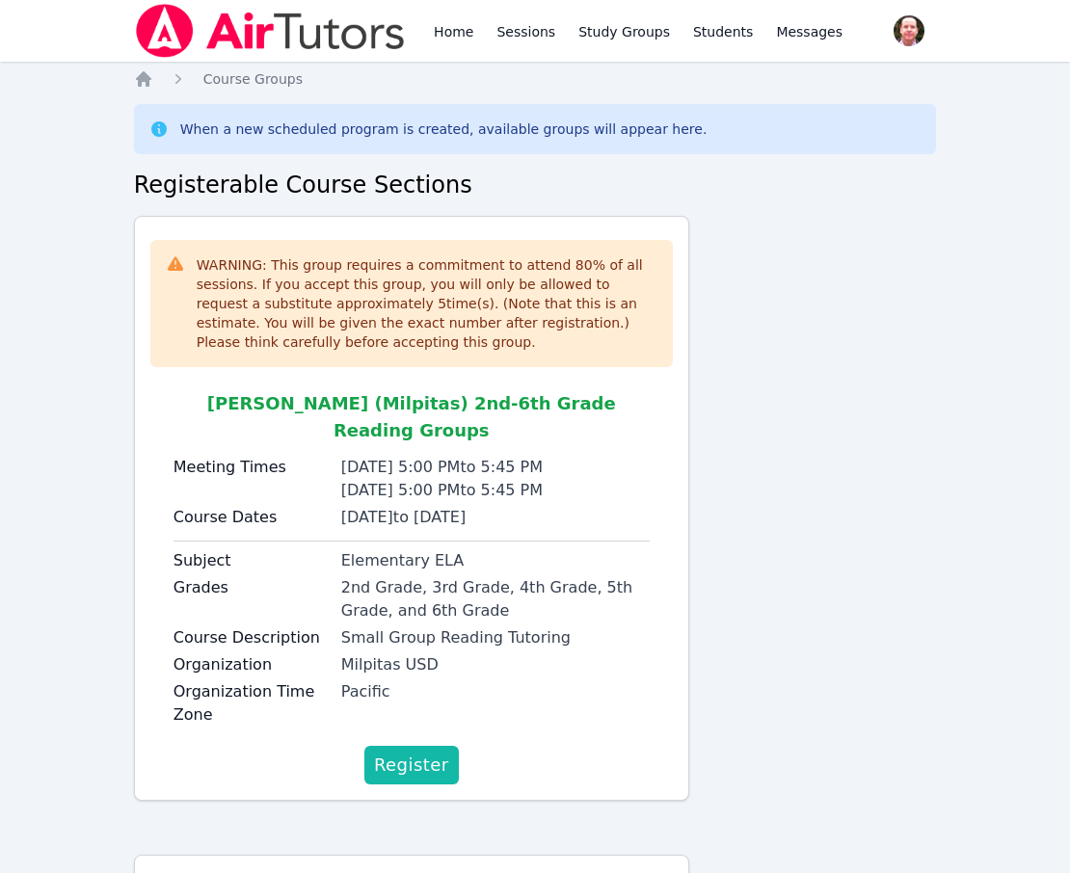
click at [419, 752] on span "Register" at bounding box center [411, 765] width 75 height 27
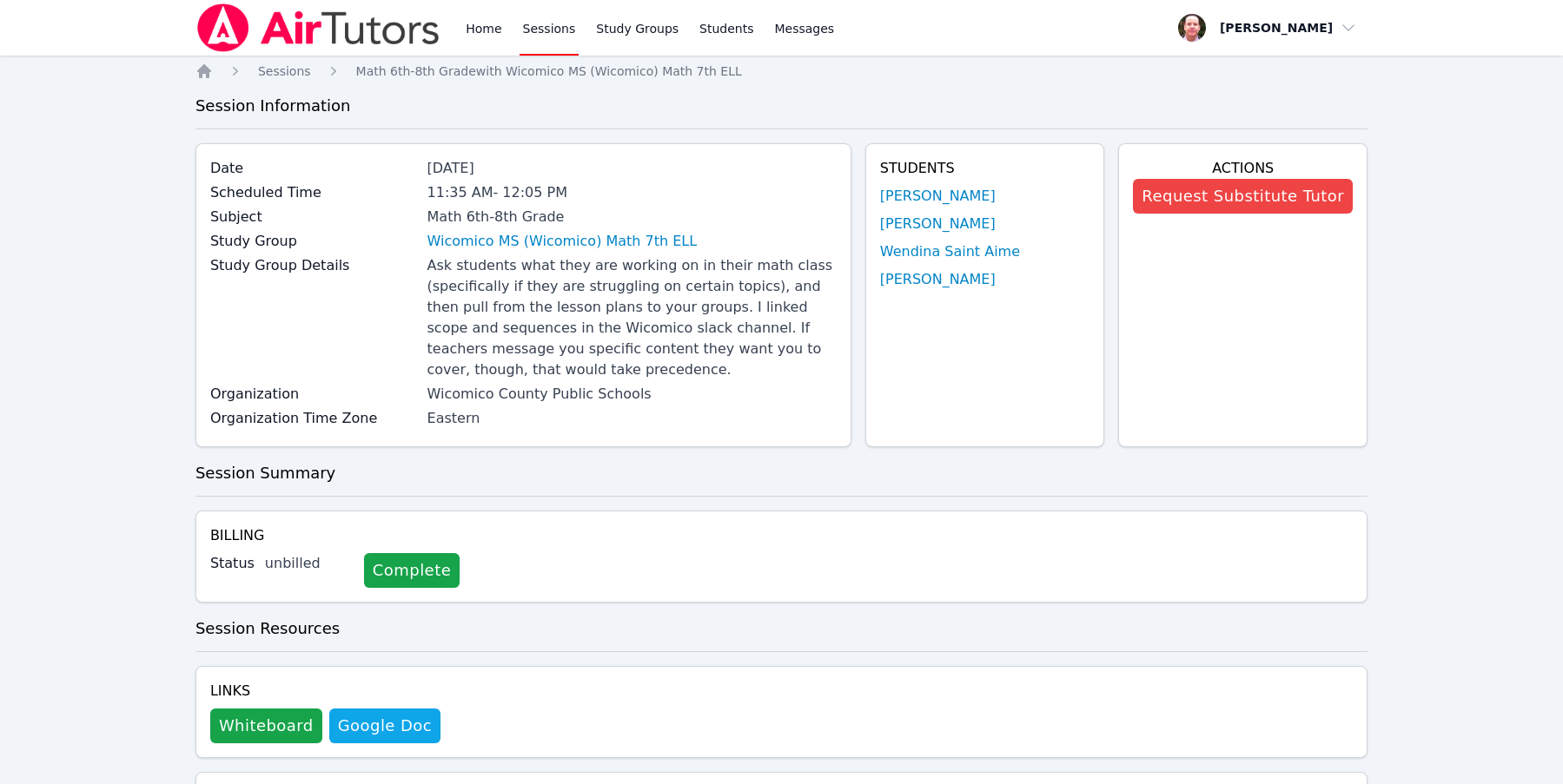
scroll to position [901, 0]
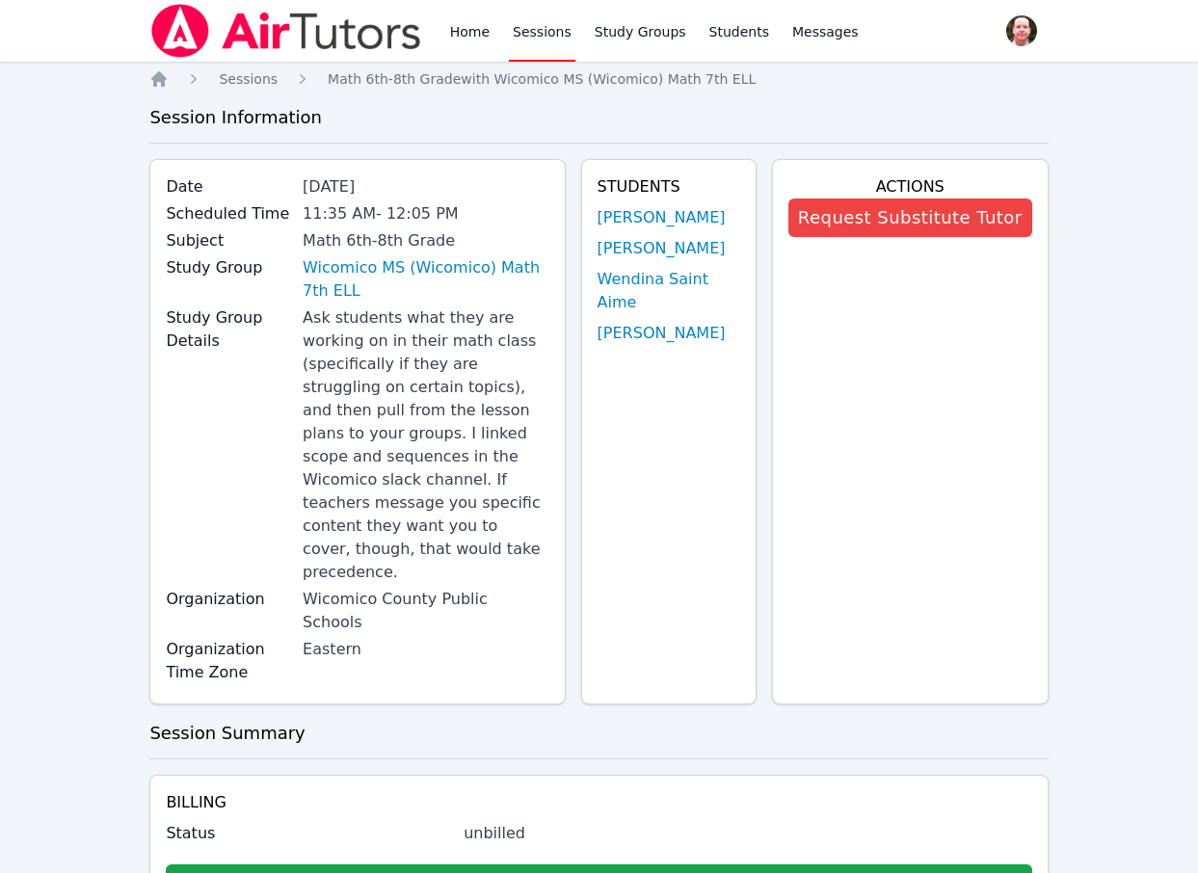
scroll to position [1180, 0]
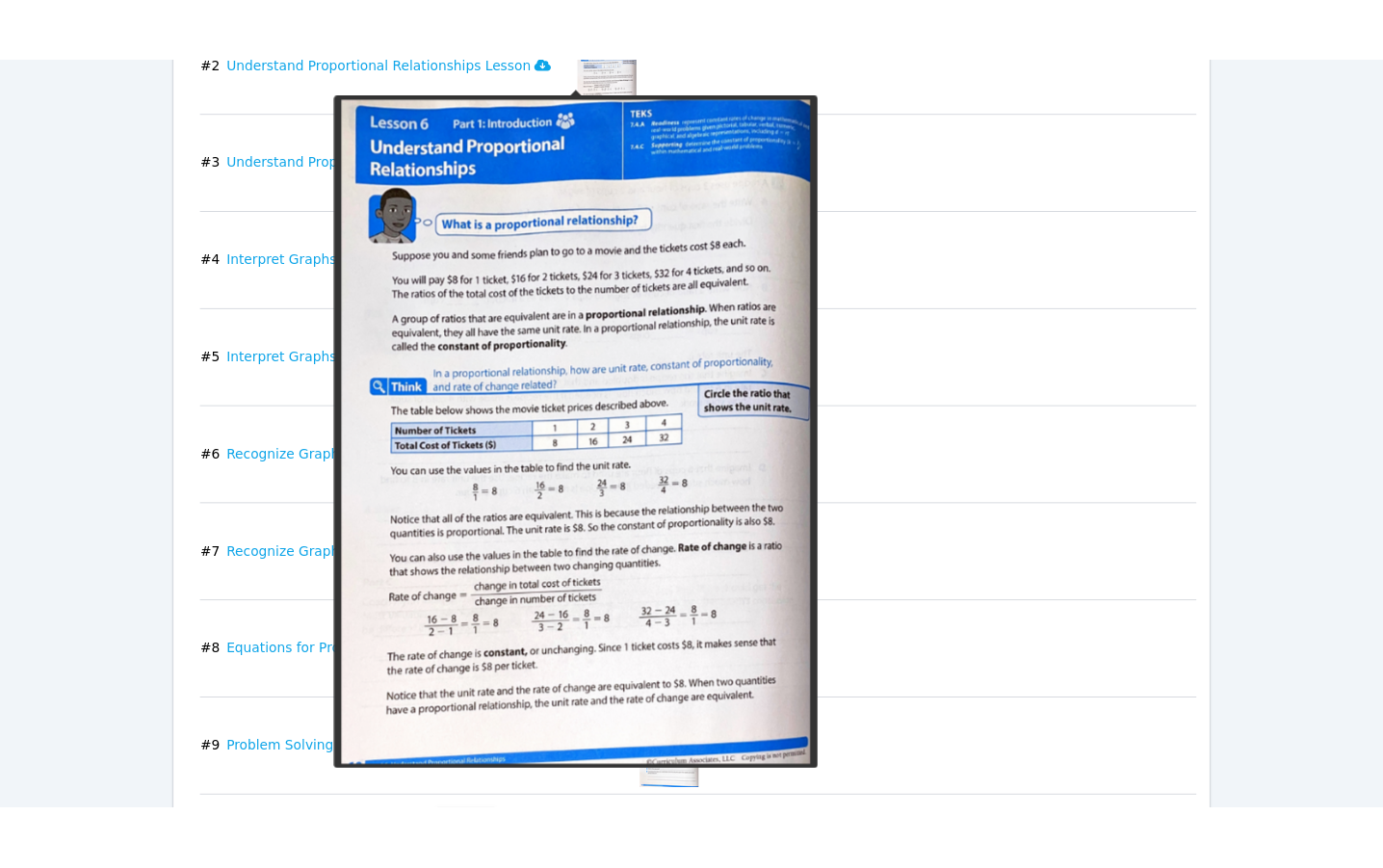
scroll to position [1519, 0]
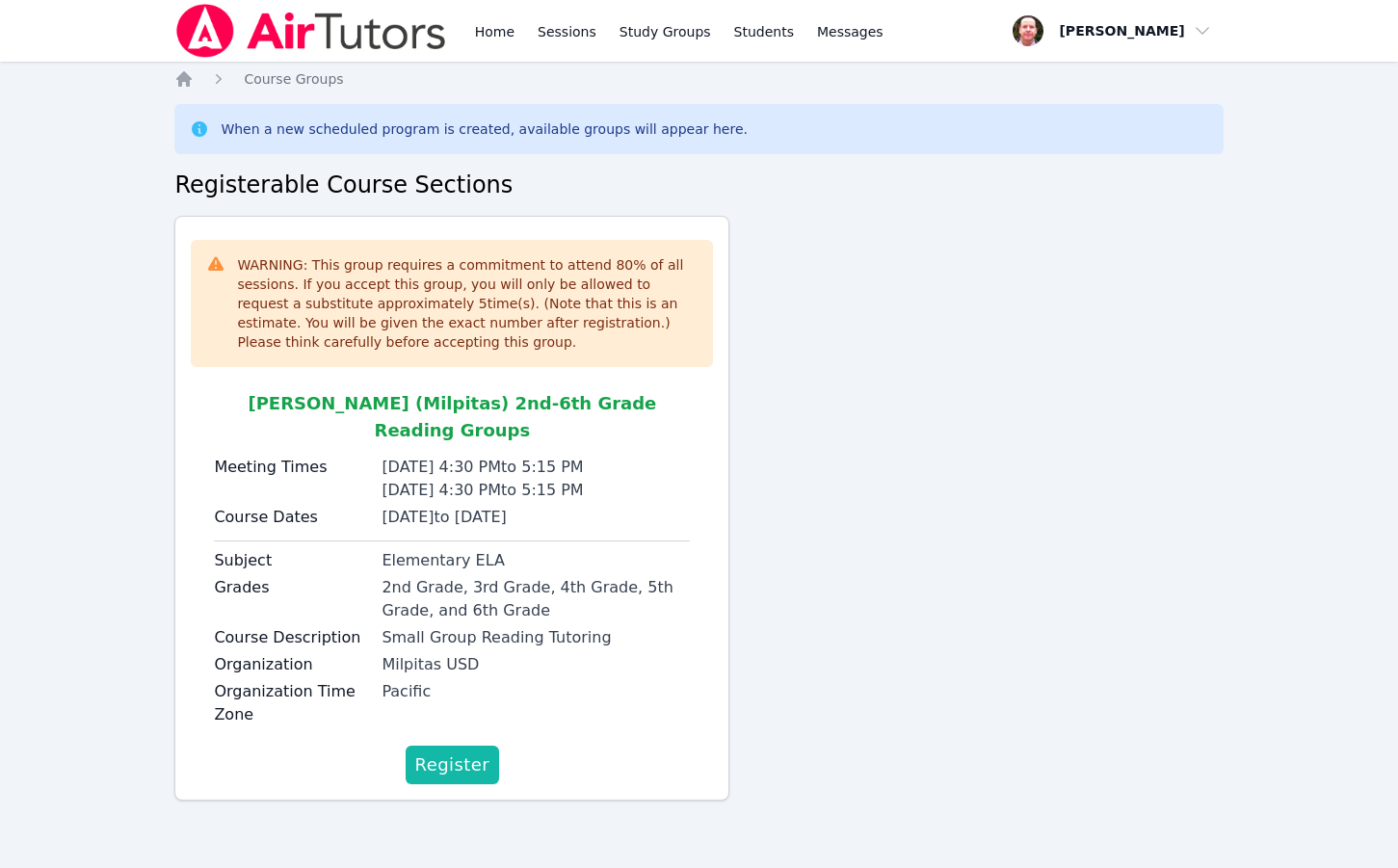
click at [465, 751] on span "Register" at bounding box center [452, 764] width 75 height 27
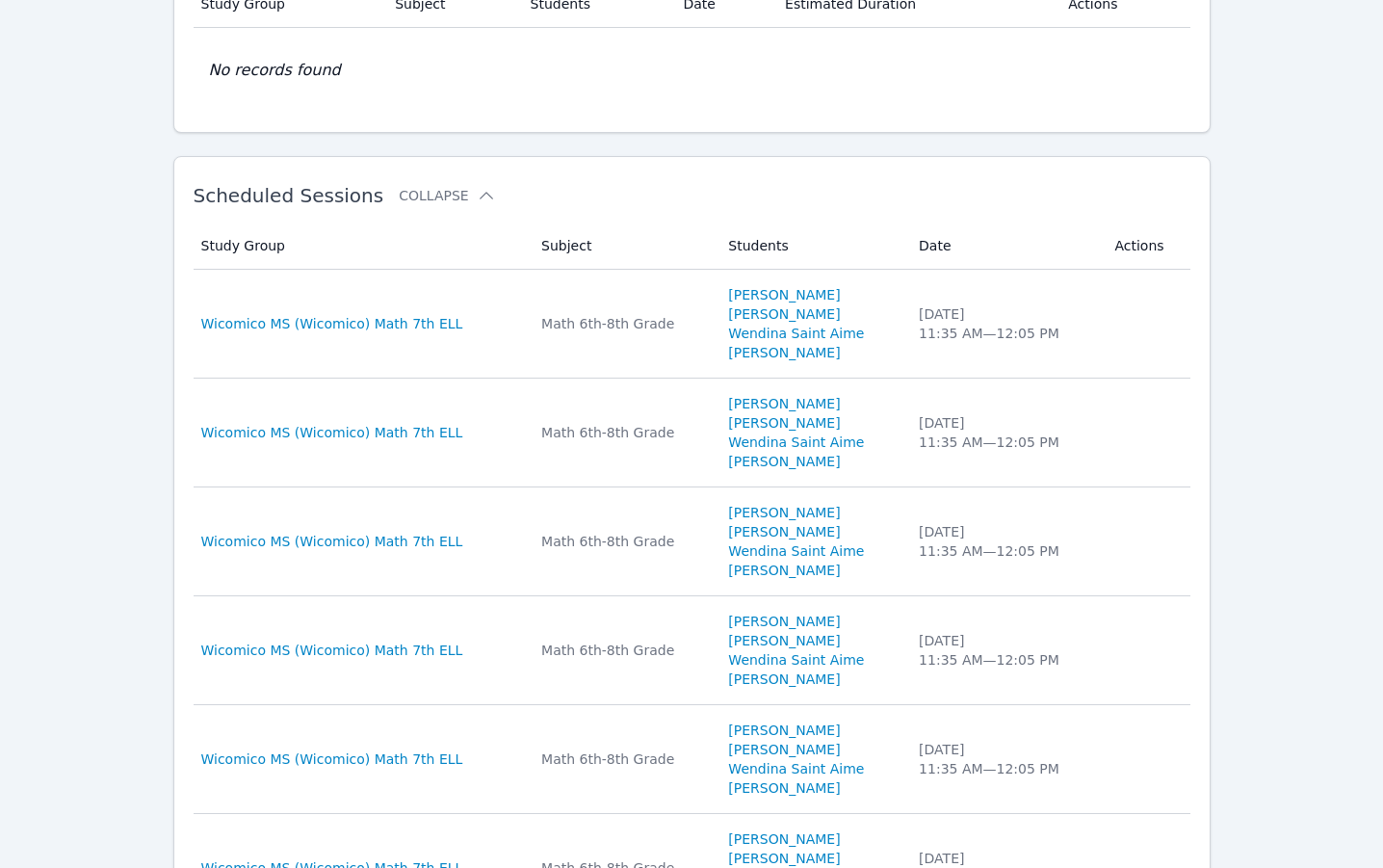
scroll to position [512, 0]
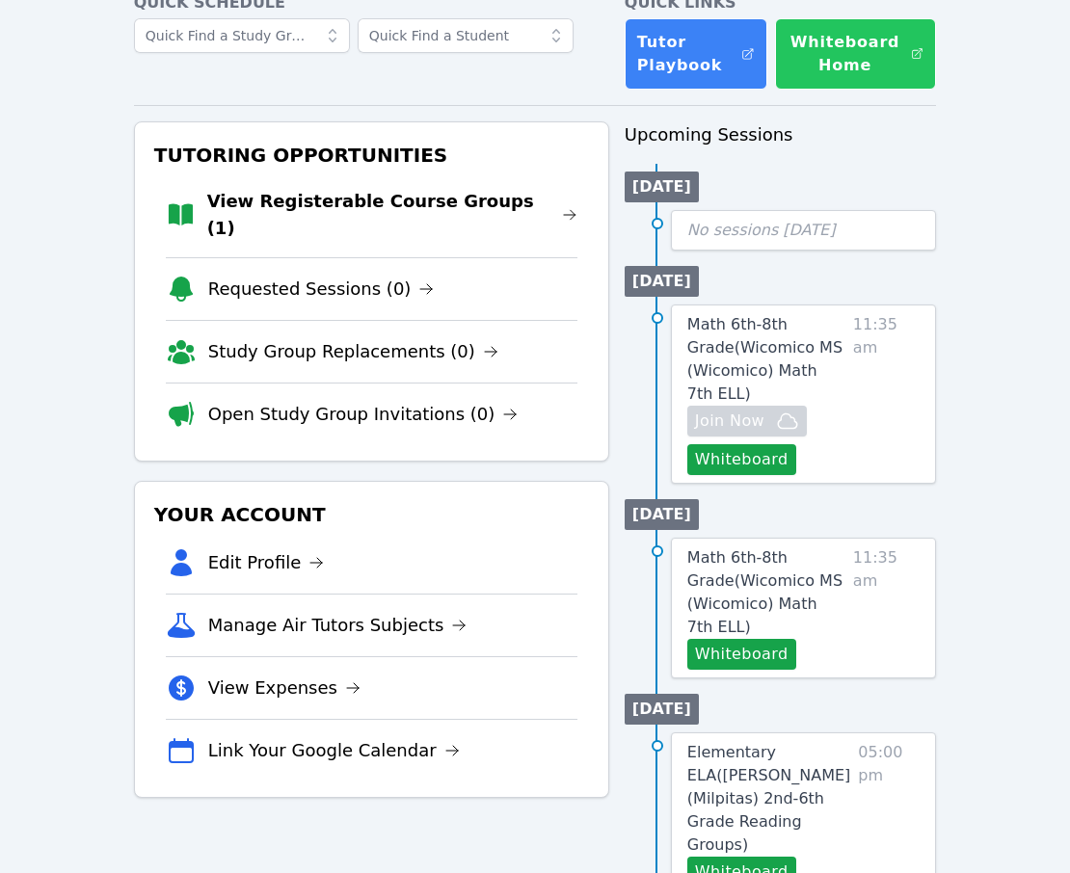
scroll to position [130, 0]
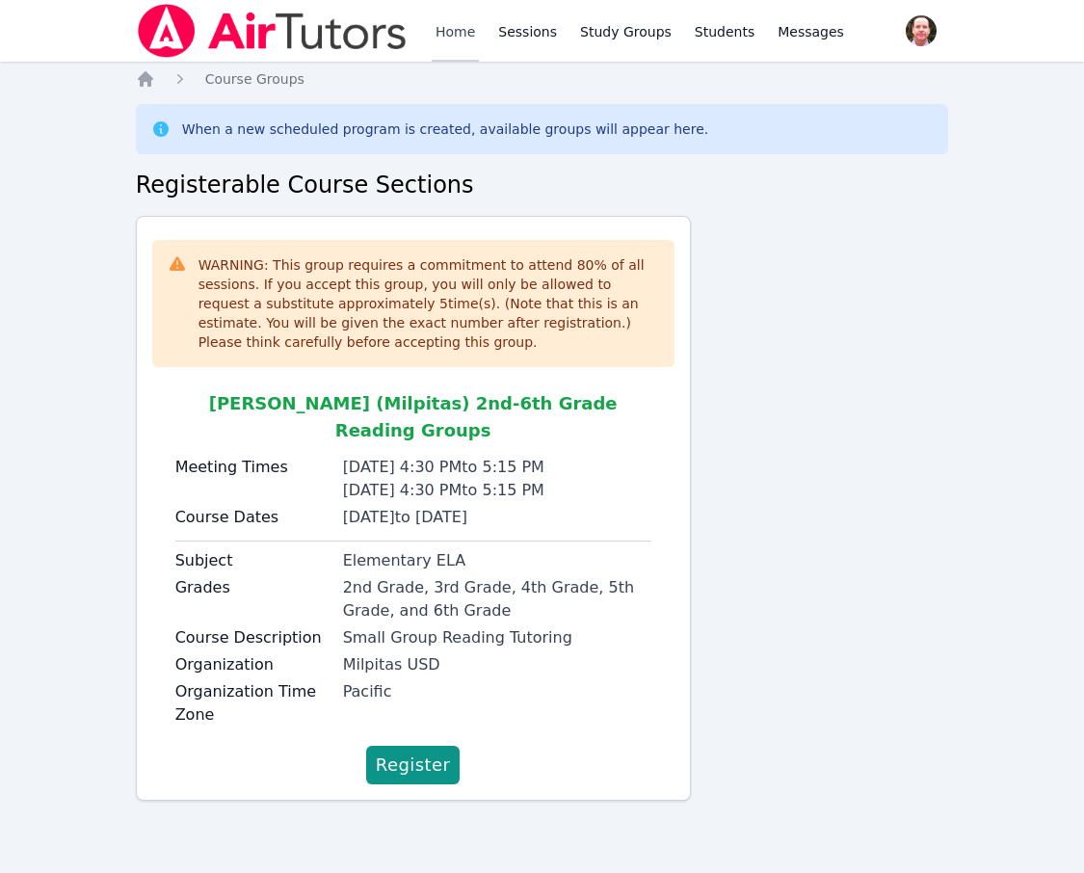
click at [449, 34] on link "Home" at bounding box center [455, 31] width 47 height 62
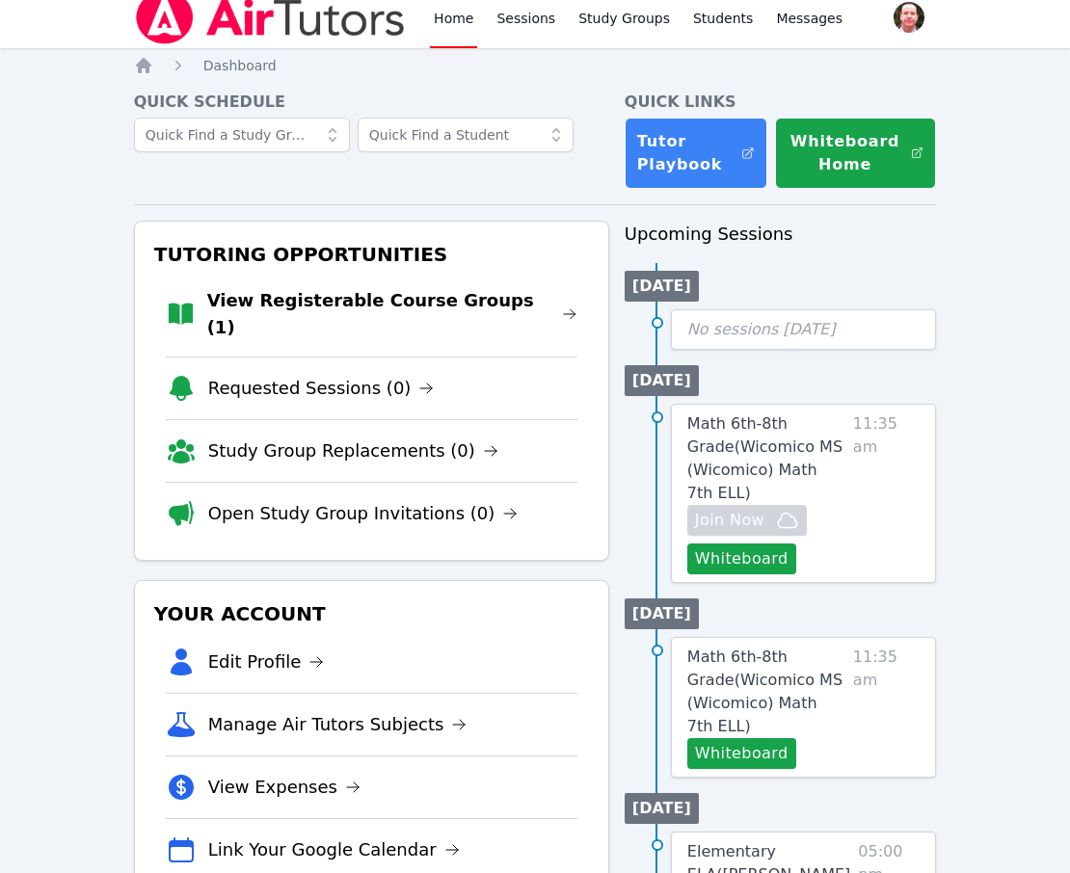
scroll to position [31, 0]
